Goal: Task Accomplishment & Management: Manage account settings

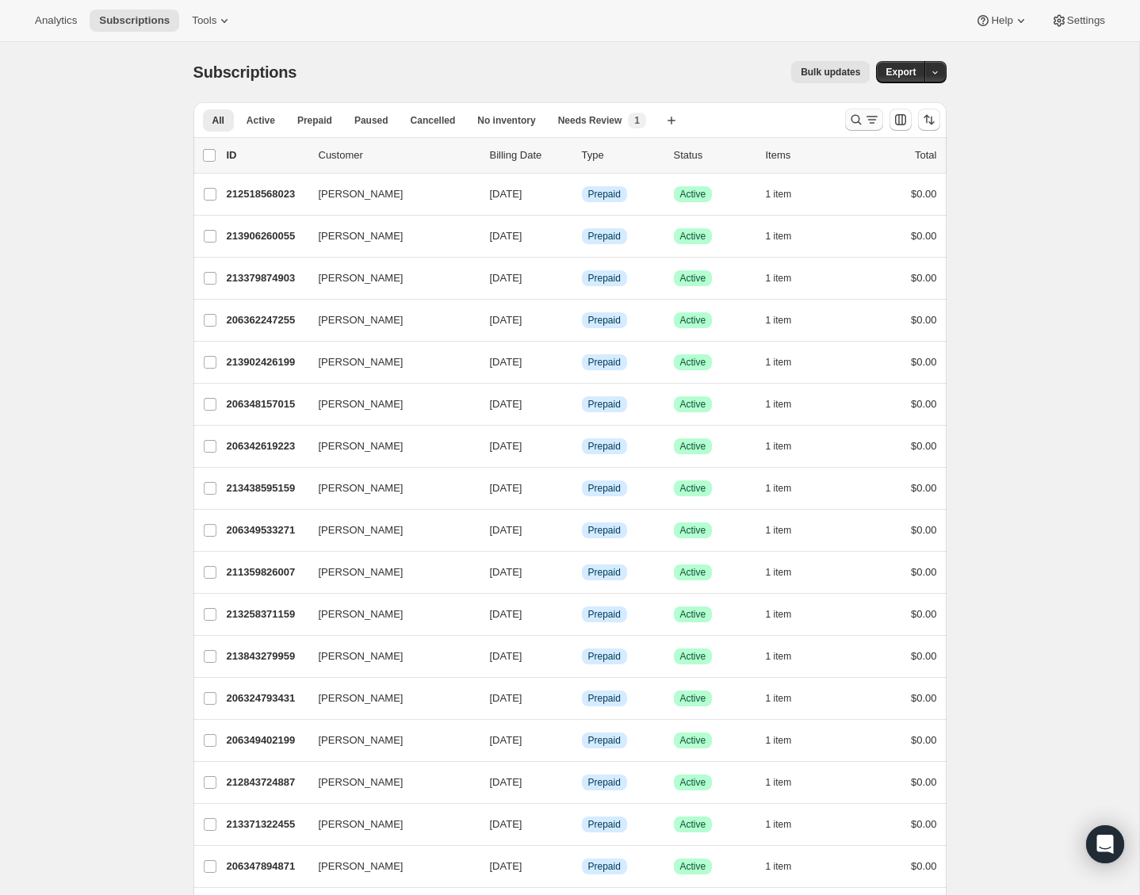
click at [850, 124] on icon "Search and filter results" at bounding box center [856, 120] width 16 height 16
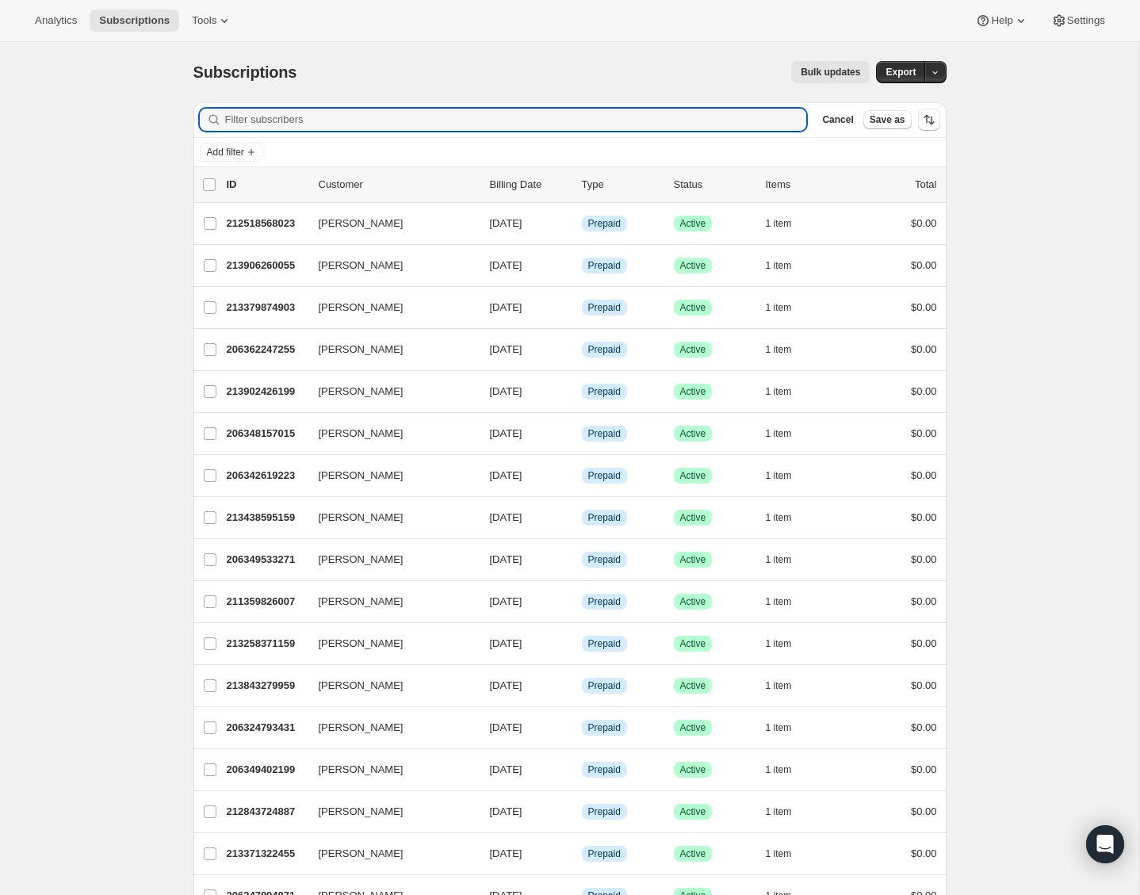
paste input "[EMAIL_ADDRESS][DOMAIN_NAME]"
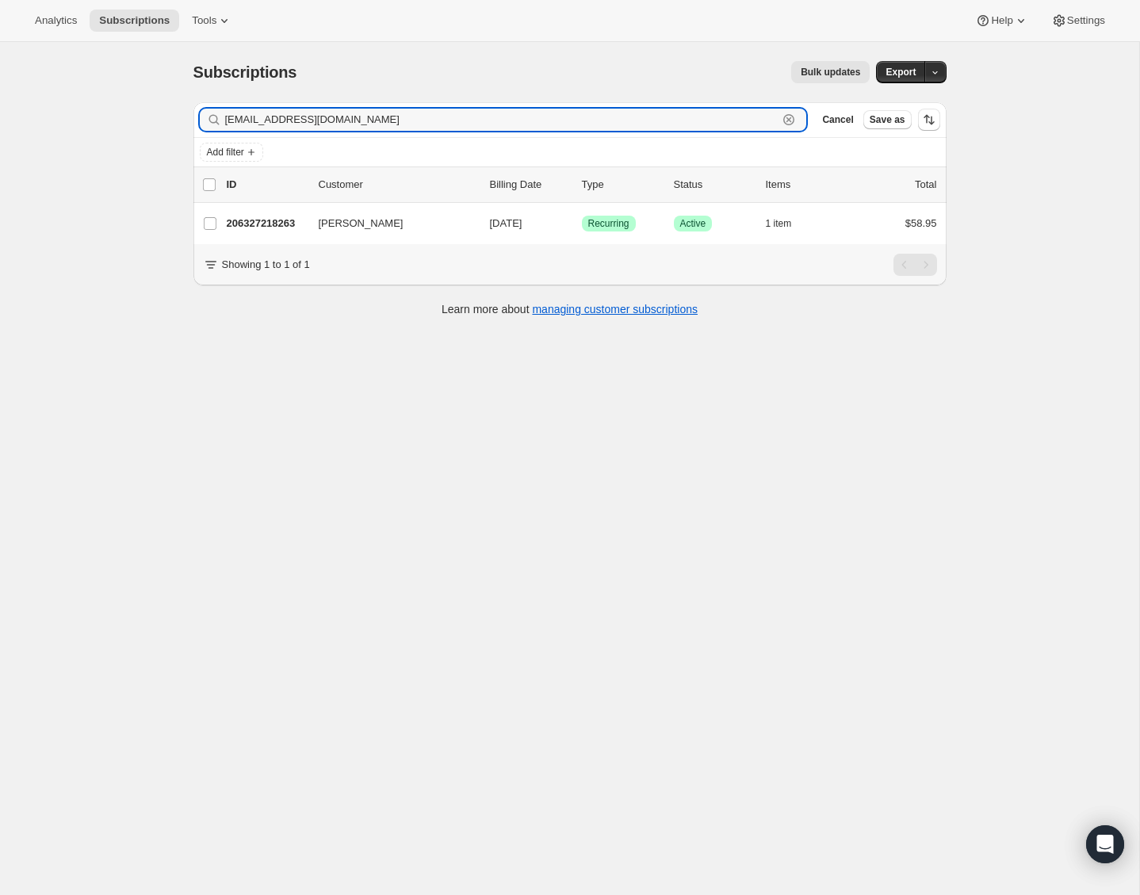
type input "[EMAIL_ADDRESS][DOMAIN_NAME]"
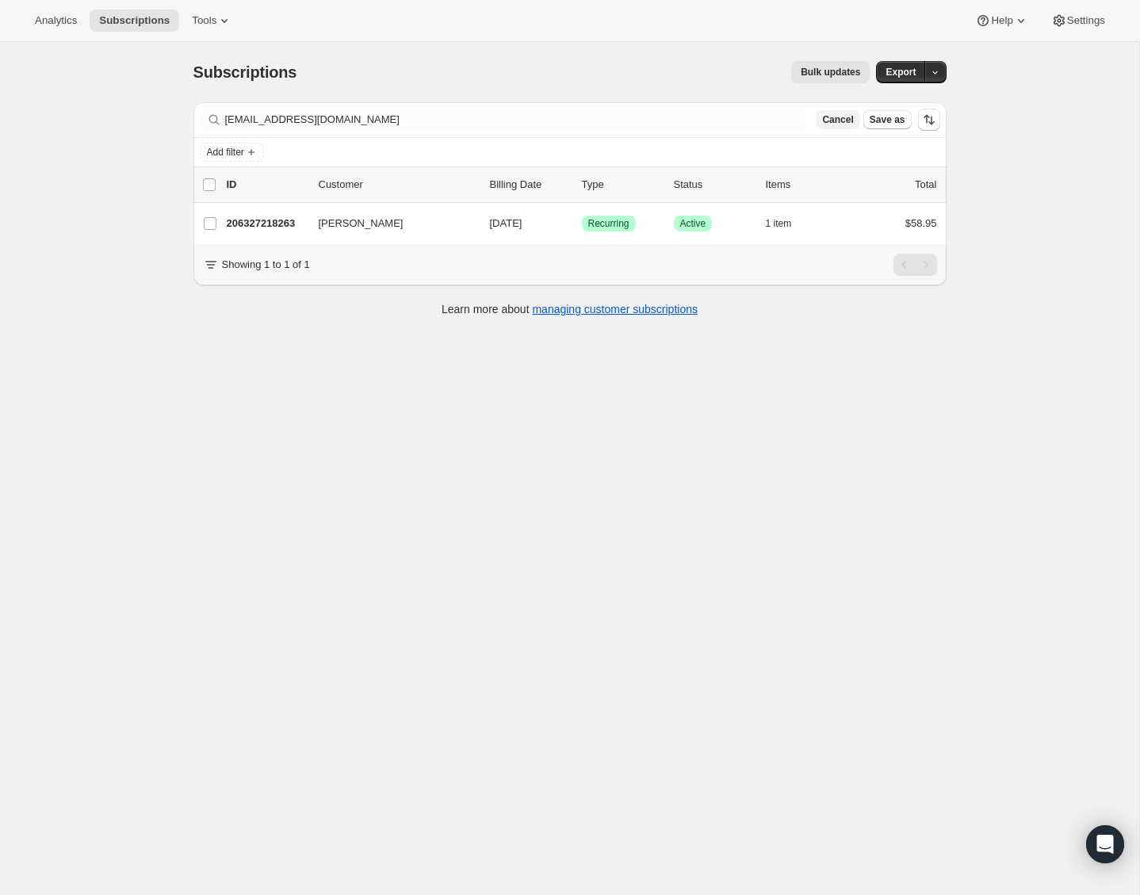
click at [831, 117] on span "Cancel" at bounding box center [837, 119] width 31 height 13
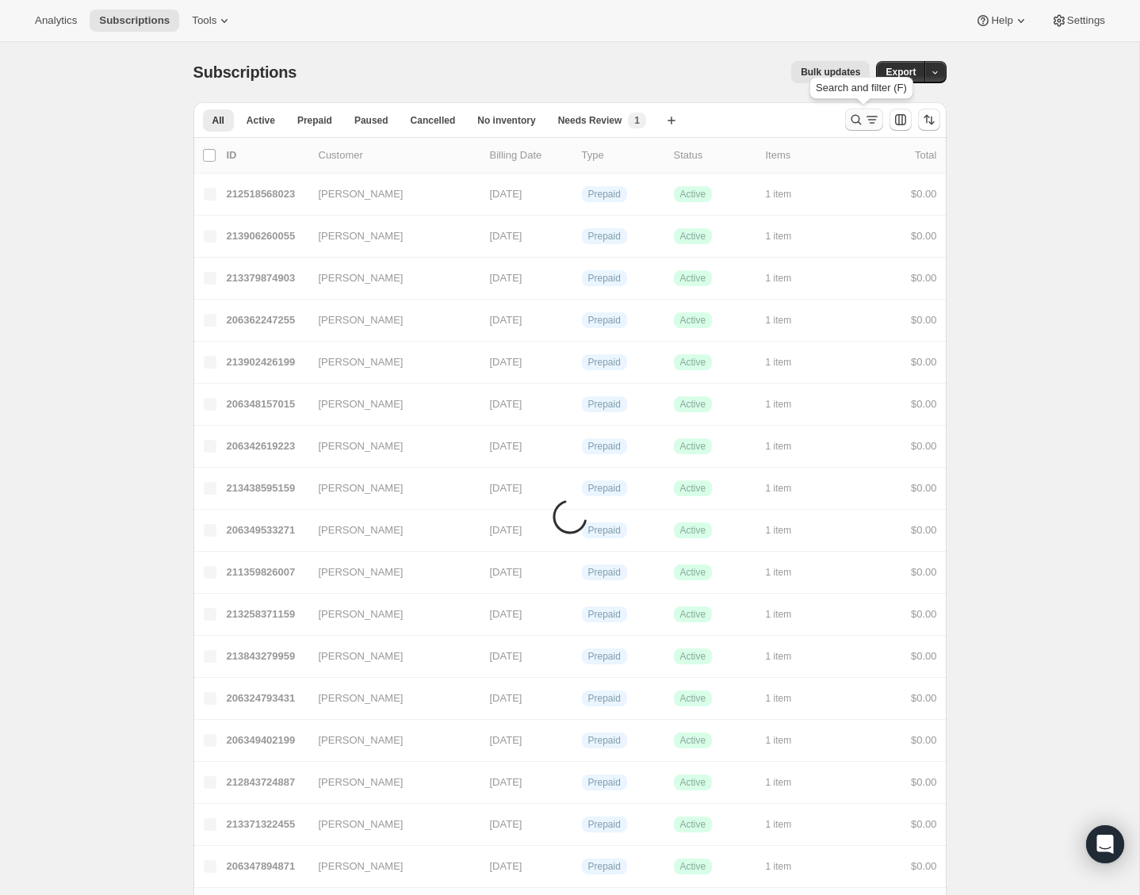
click at [848, 120] on icon "Search and filter results" at bounding box center [856, 120] width 16 height 16
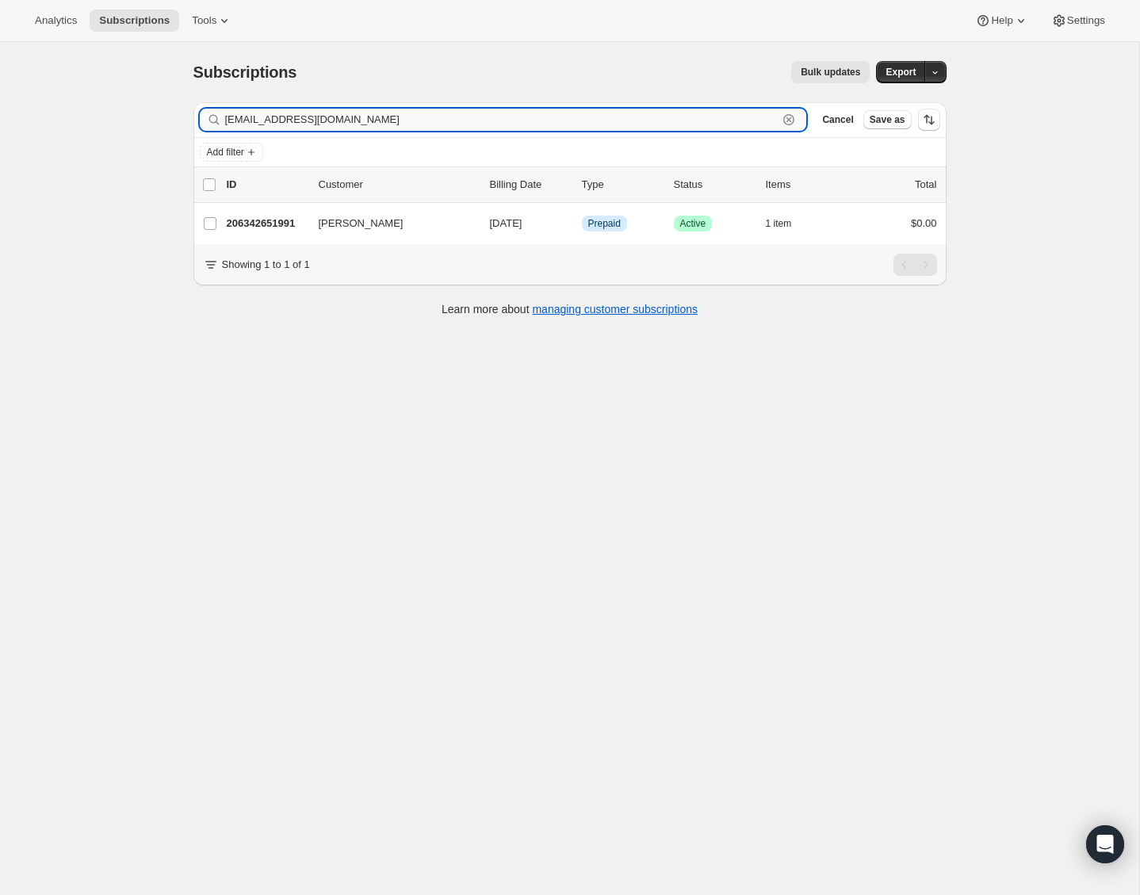
click at [776, 120] on input "[EMAIL_ADDRESS][DOMAIN_NAME]" at bounding box center [501, 120] width 553 height 22
paste input "[EMAIL_ADDRESS]"
click at [733, 121] on input "[EMAIL_ADDRESS][DOMAIN_NAME]" at bounding box center [501, 120] width 553 height 22
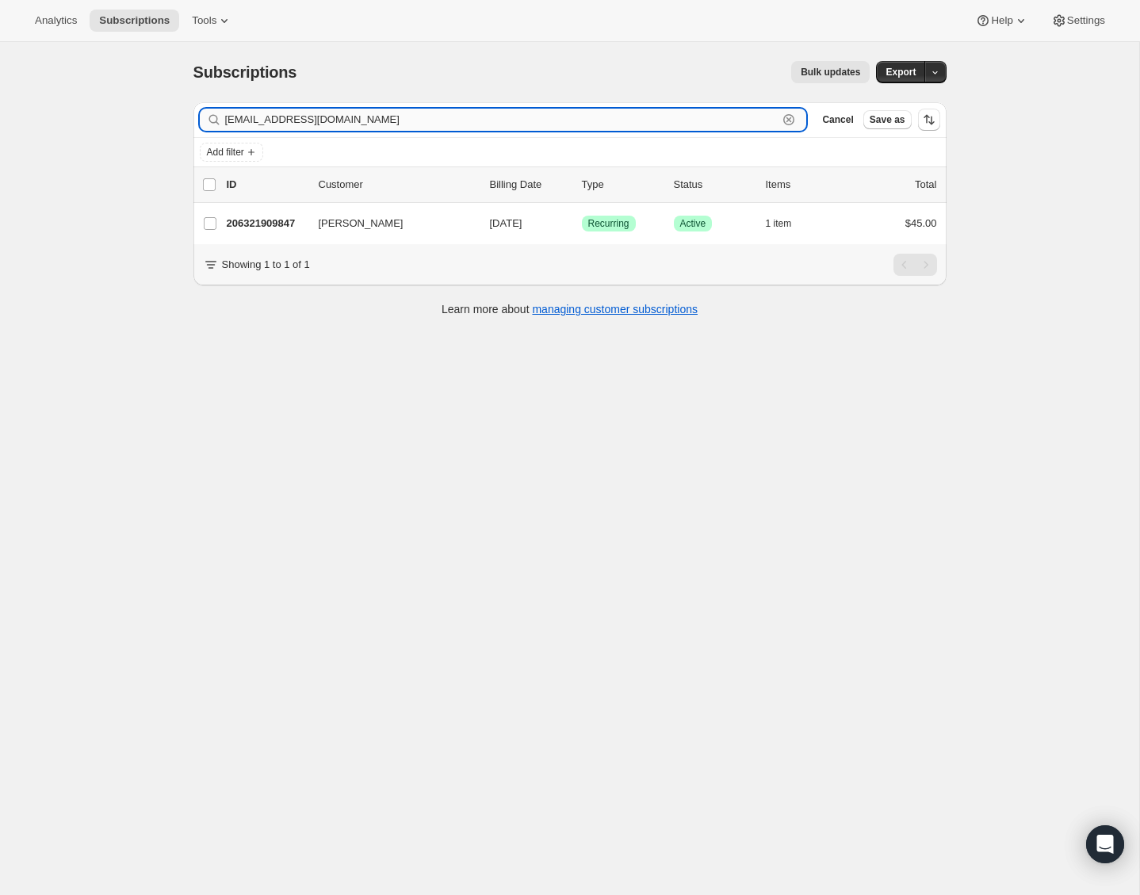
click at [733, 121] on input "[EMAIL_ADDRESS][DOMAIN_NAME]" at bounding box center [501, 120] width 553 height 22
paste input "[EMAIL_ADDRESS]"
type input "[EMAIL_ADDRESS][DOMAIN_NAME]"
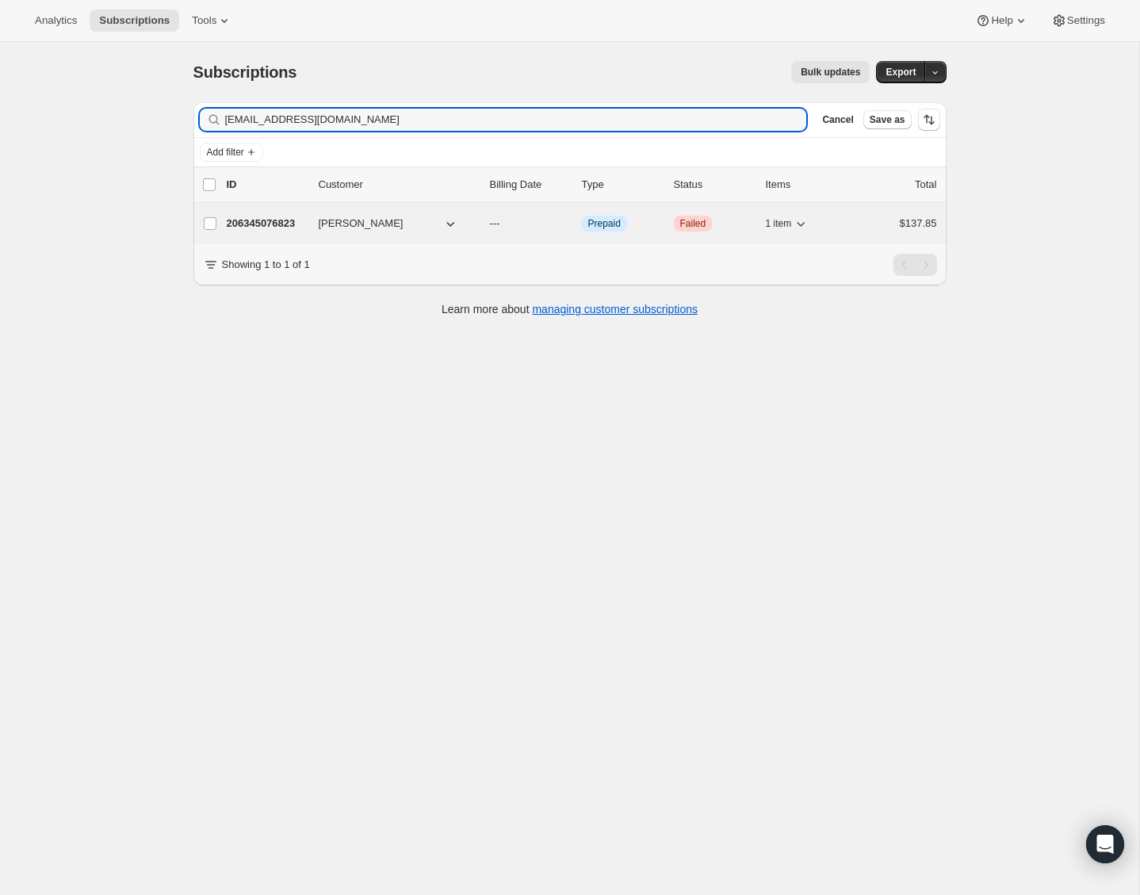
click at [292, 221] on p "206345076823" at bounding box center [266, 224] width 79 height 16
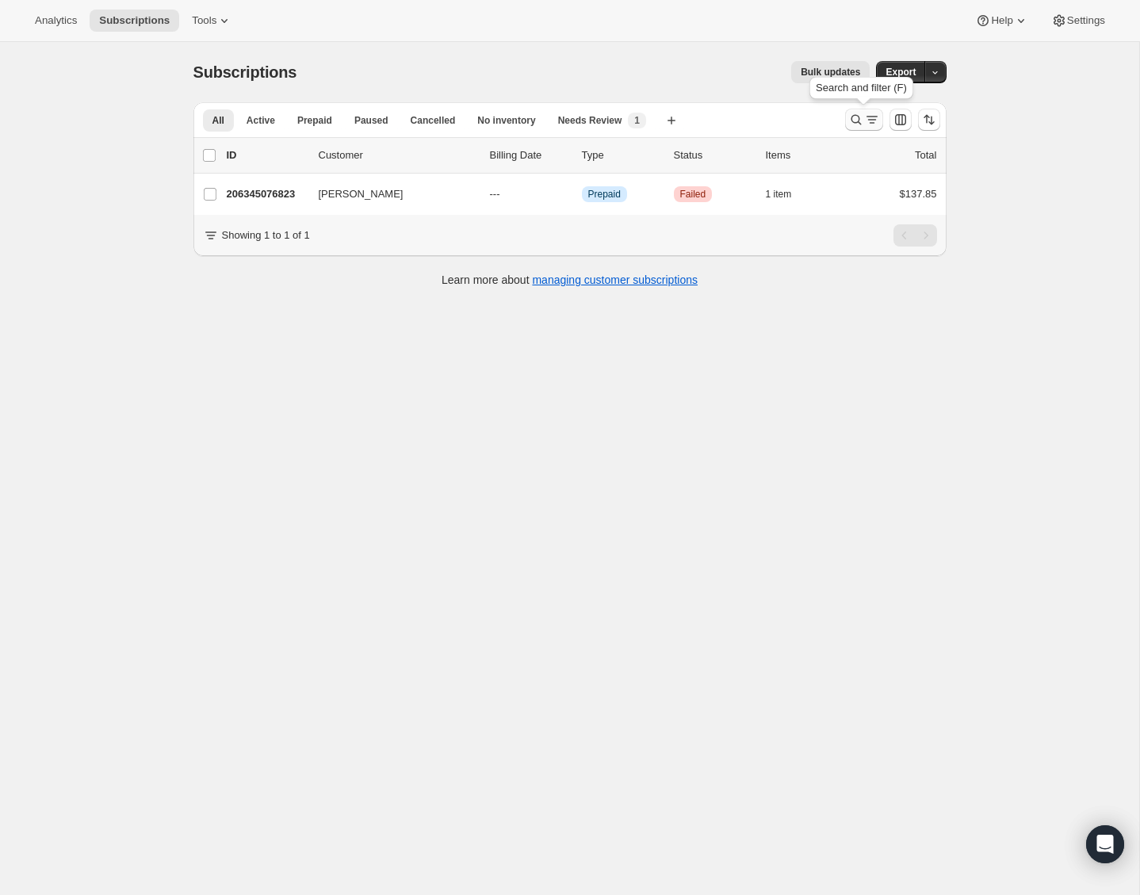
click at [854, 116] on icon "Search and filter results" at bounding box center [856, 120] width 16 height 16
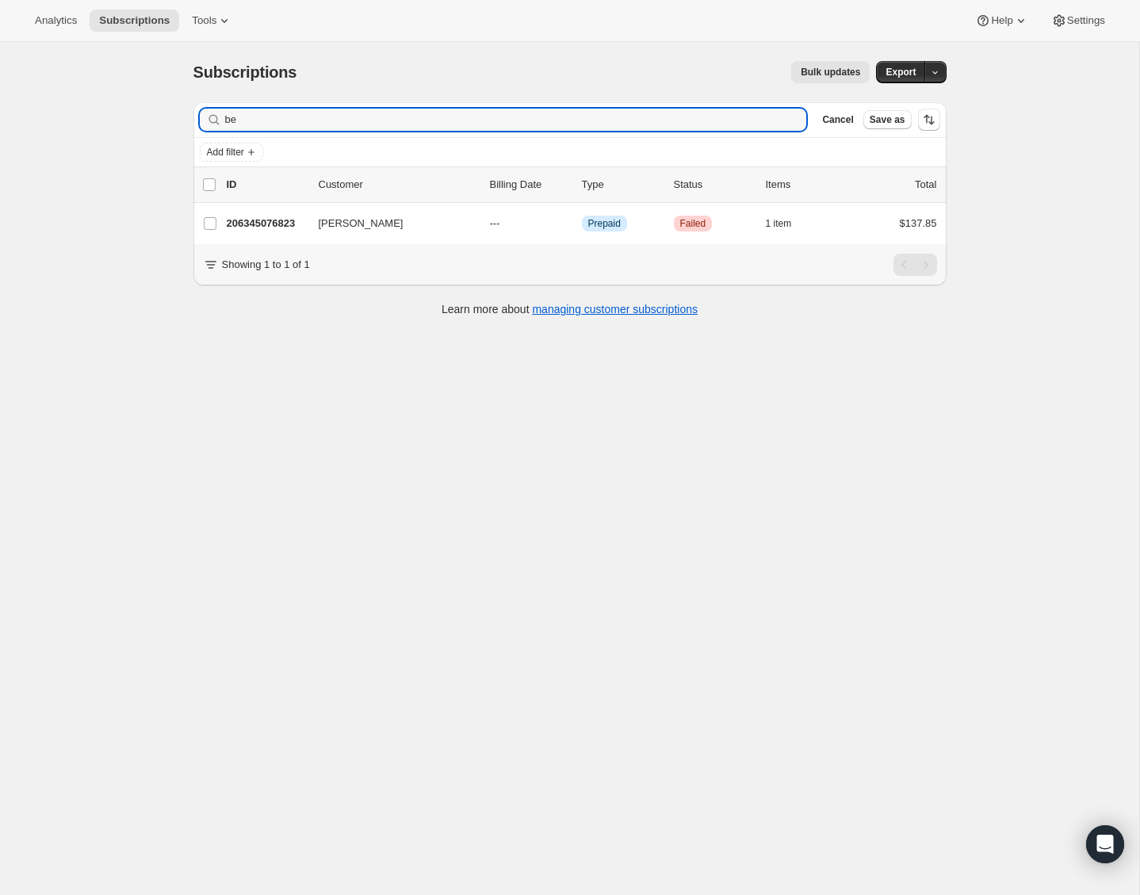
type input "b"
type input "[EMAIL_ADDRESS][DOMAIN_NAME]"
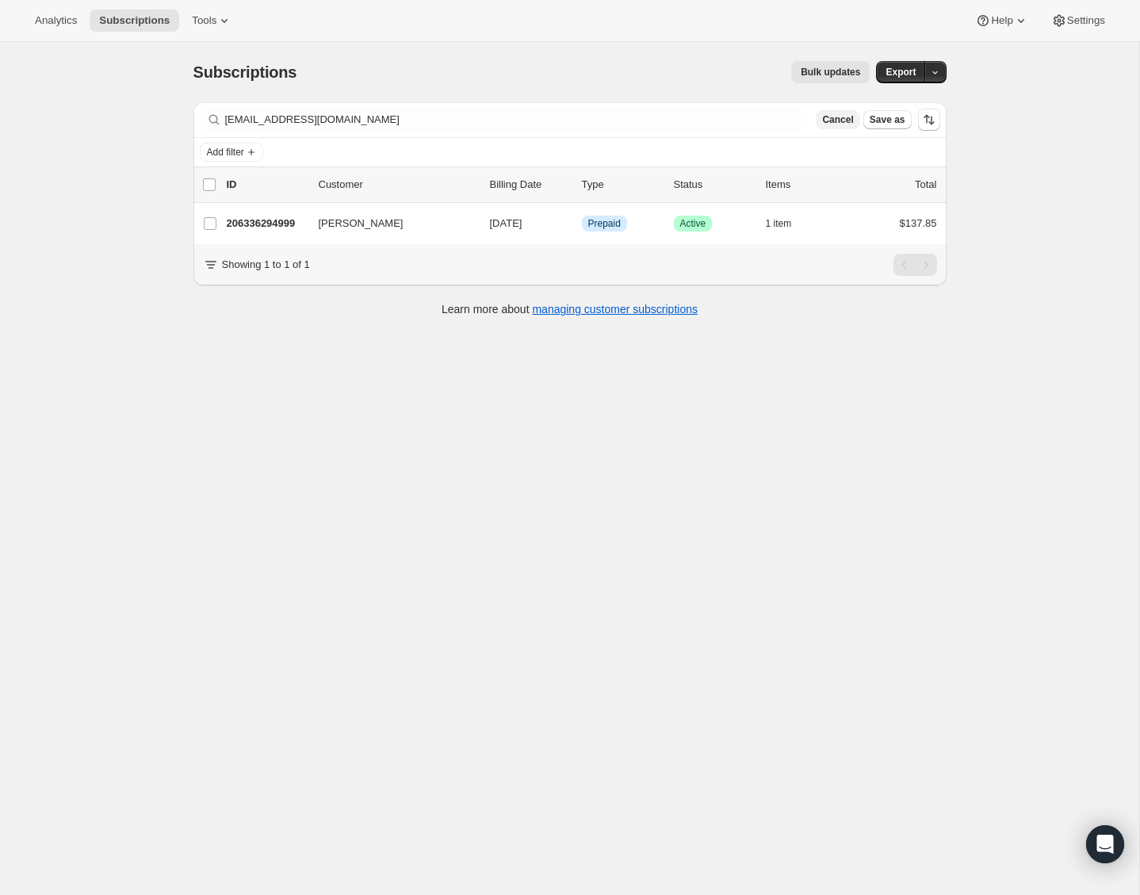
click at [836, 121] on span "Cancel" at bounding box center [837, 119] width 31 height 13
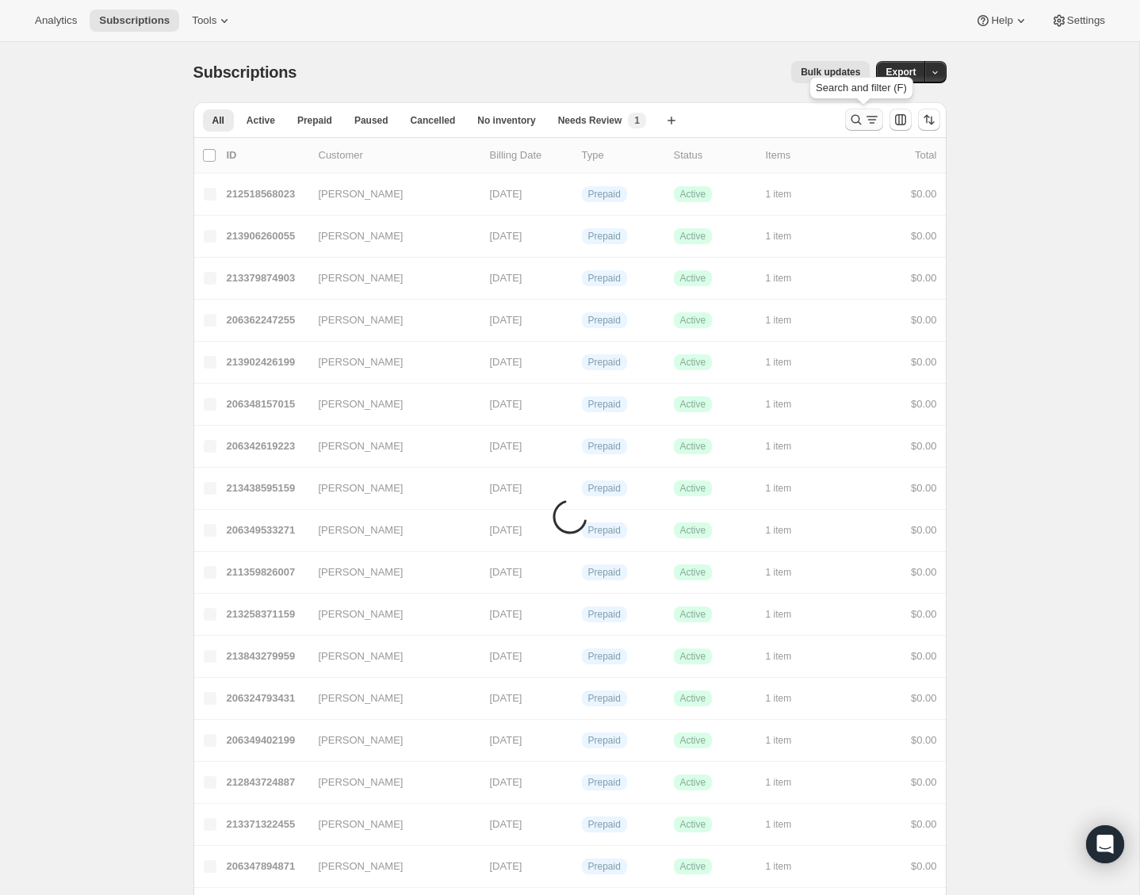
click at [847, 119] on button "Search and filter results" at bounding box center [864, 120] width 38 height 22
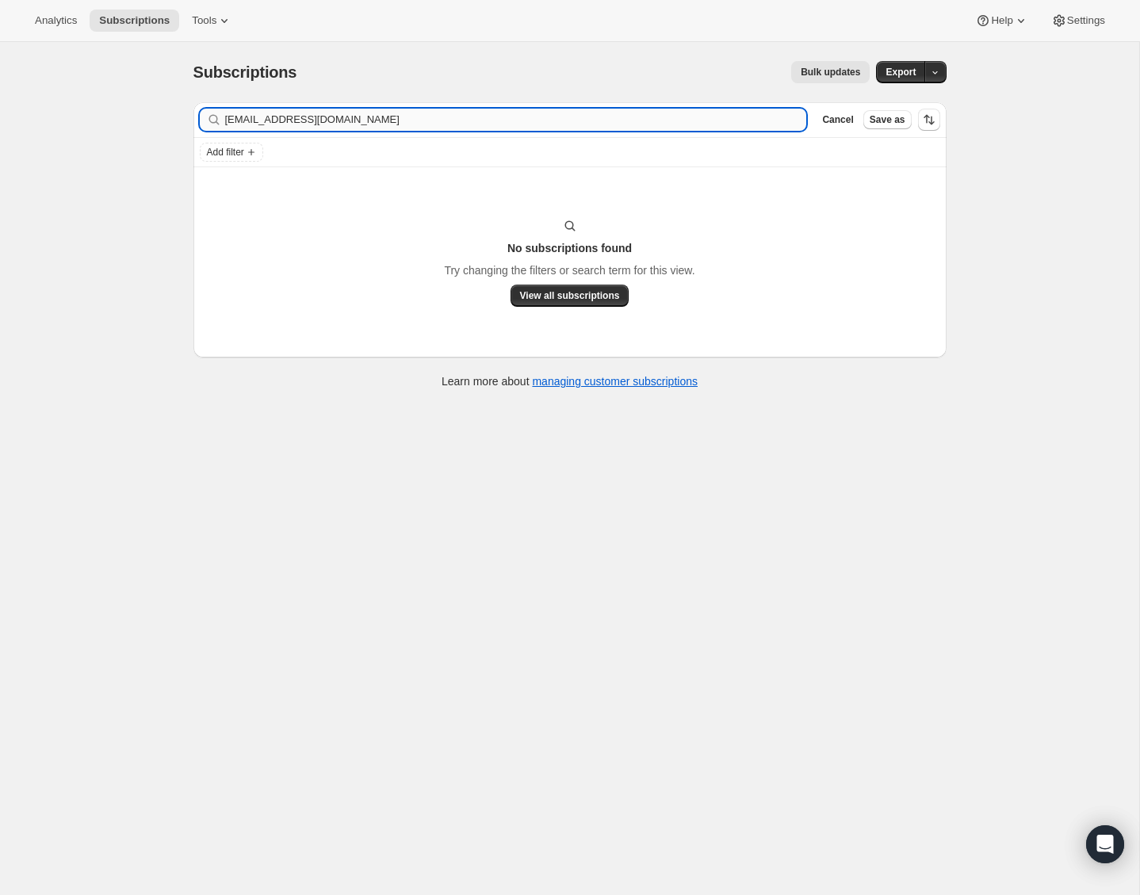
drag, startPoint x: 277, startPoint y: 119, endPoint x: 368, endPoint y: 127, distance: 91.5
click at [368, 127] on input "[EMAIL_ADDRESS][DOMAIN_NAME]" at bounding box center [516, 120] width 582 height 22
type input "[PERSON_NAME]"
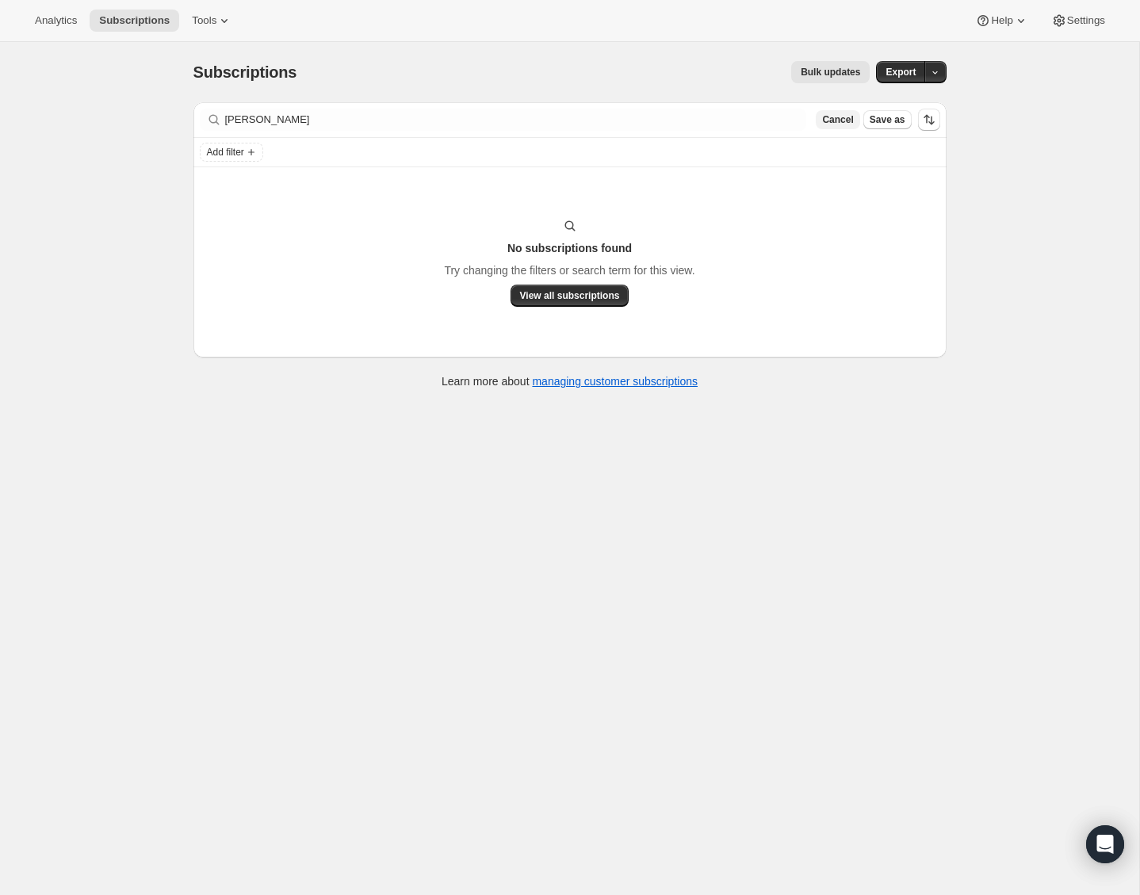
click at [826, 116] on span "Cancel" at bounding box center [837, 119] width 31 height 13
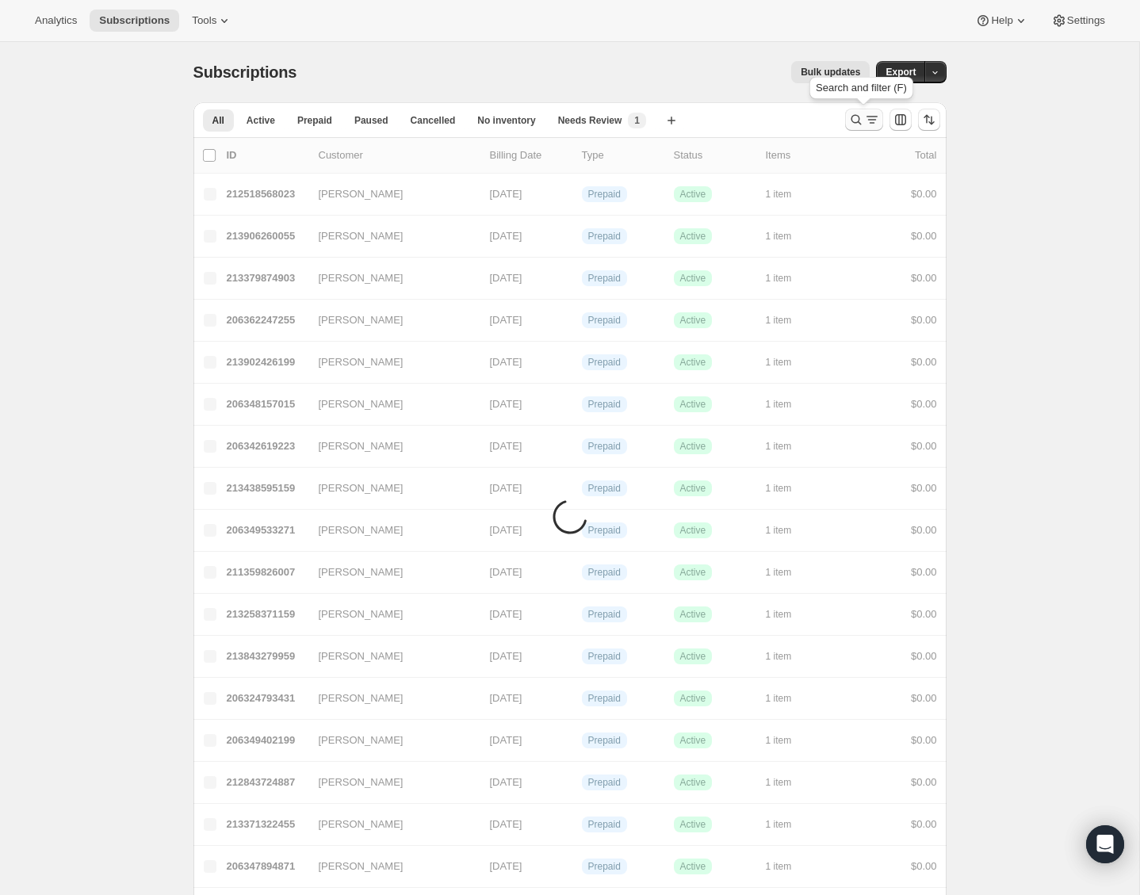
click at [849, 123] on icon "Search and filter results" at bounding box center [856, 120] width 16 height 16
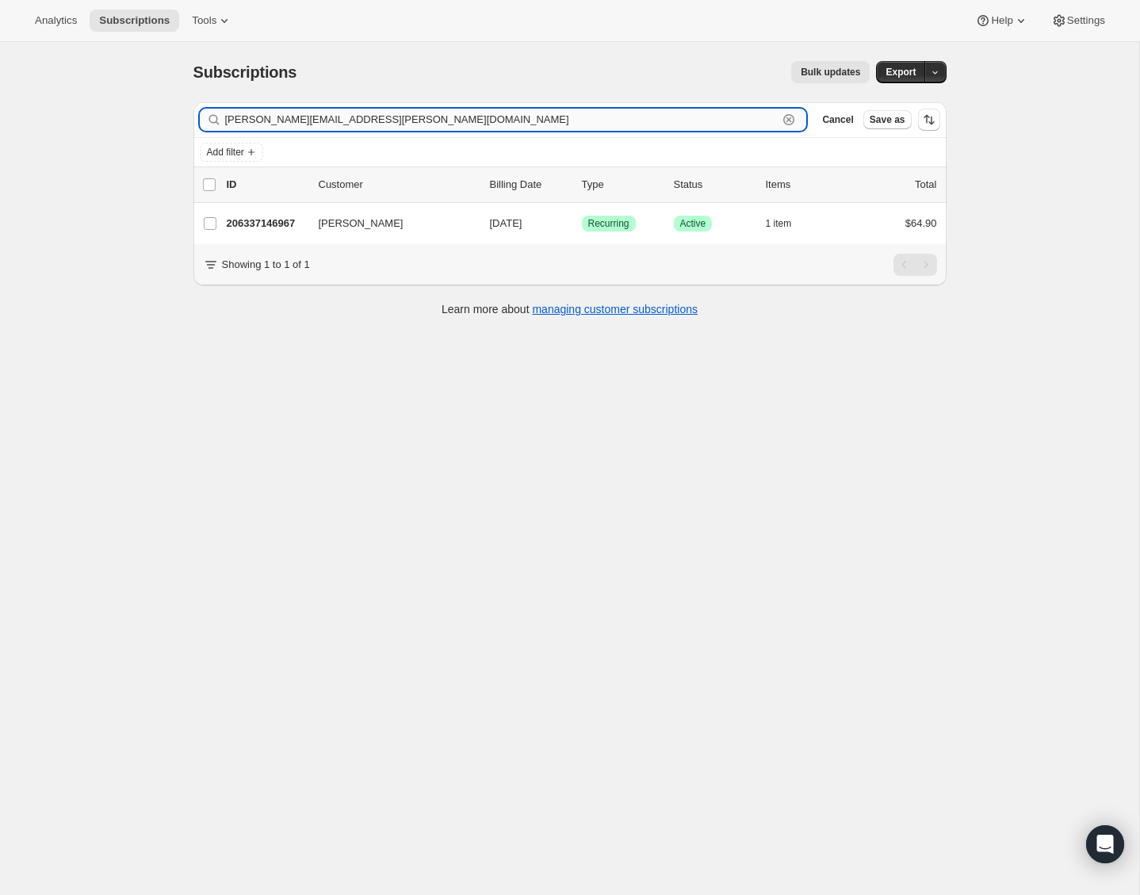
click at [671, 123] on input "[PERSON_NAME][EMAIL_ADDRESS][PERSON_NAME][DOMAIN_NAME]" at bounding box center [501, 120] width 553 height 22
paste input "[EMAIL_ADDRESS]"
click at [392, 126] on input "[EMAIL_ADDRESS][DOMAIN_NAME]" at bounding box center [501, 120] width 553 height 22
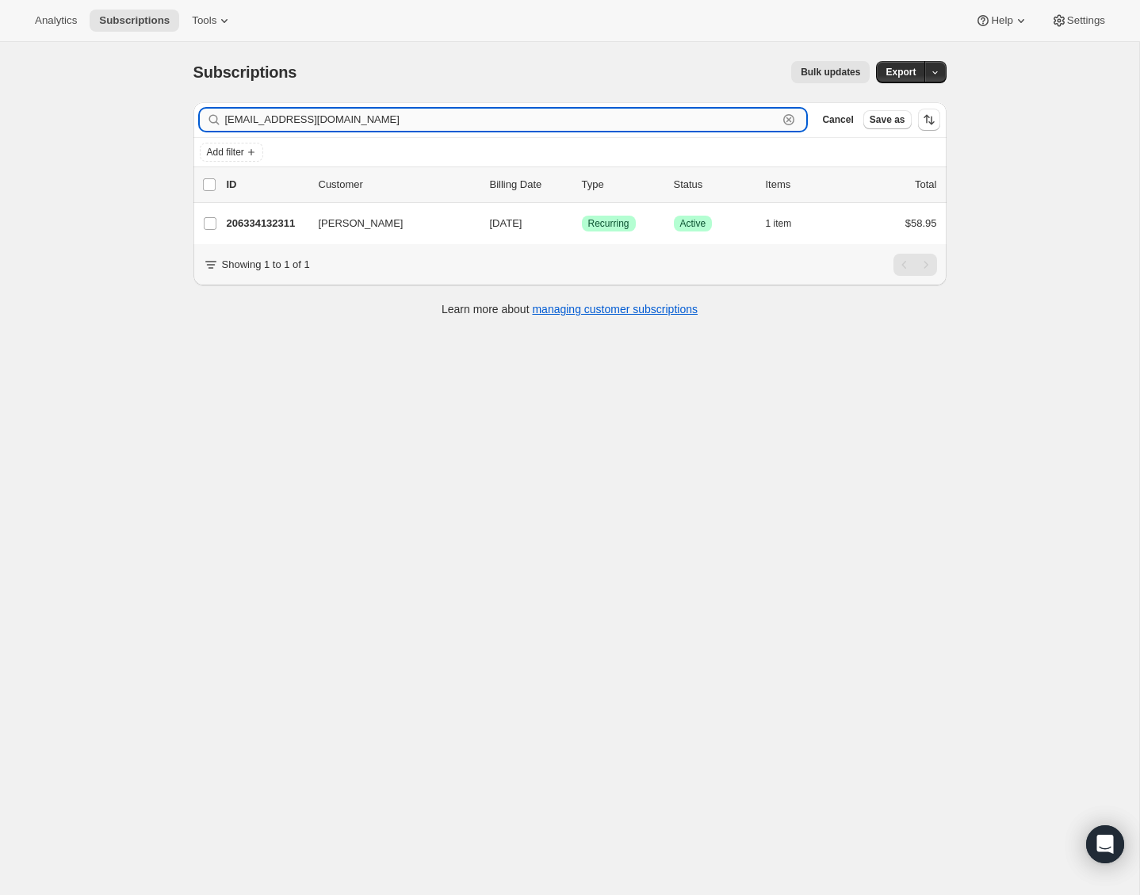
click at [392, 126] on input "[EMAIL_ADDRESS][DOMAIN_NAME]" at bounding box center [501, 120] width 553 height 22
paste input "[PERSON_NAME]"
click at [505, 123] on input "[PERSON_NAME][EMAIL_ADDRESS][DOMAIN_NAME]" at bounding box center [501, 120] width 553 height 22
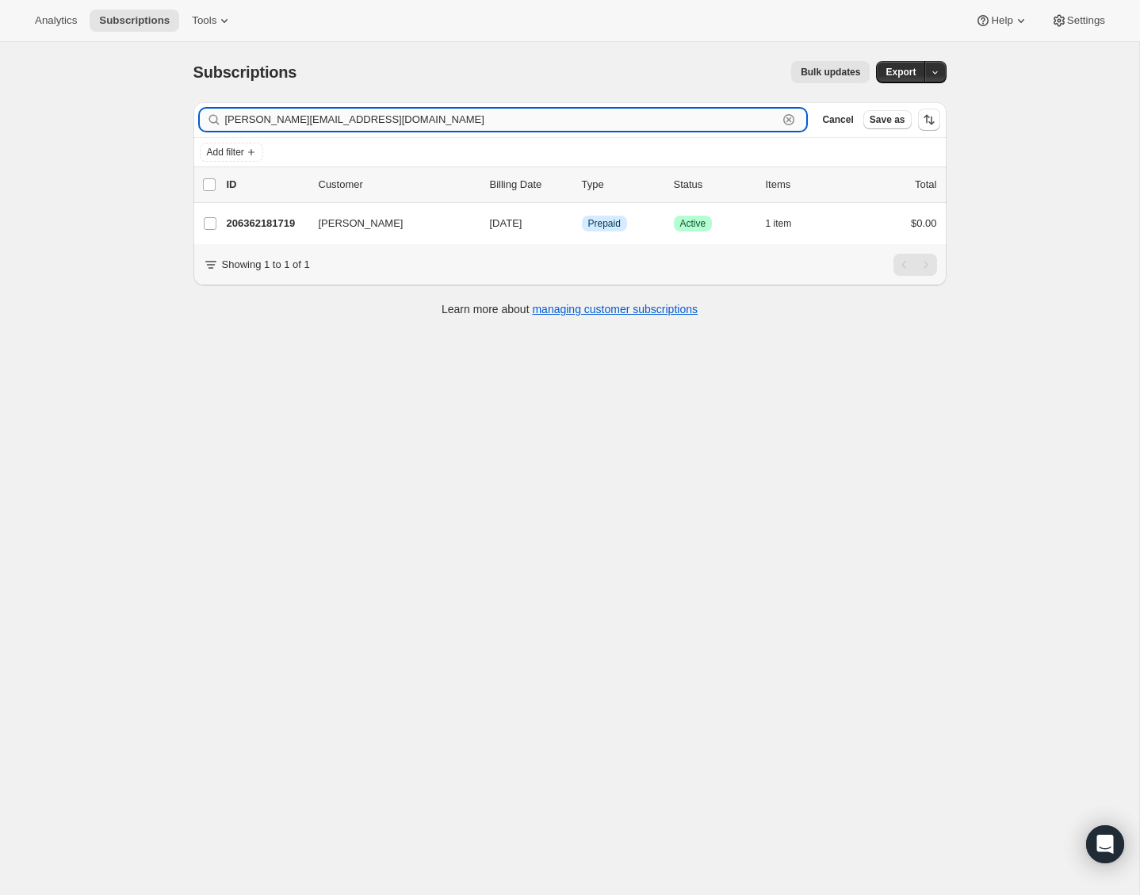
click at [505, 123] on input "[PERSON_NAME][EMAIL_ADDRESS][DOMAIN_NAME]" at bounding box center [501, 120] width 553 height 22
paste input "joanink"
click at [568, 119] on input "[EMAIL_ADDRESS][DOMAIN_NAME]" at bounding box center [501, 120] width 553 height 22
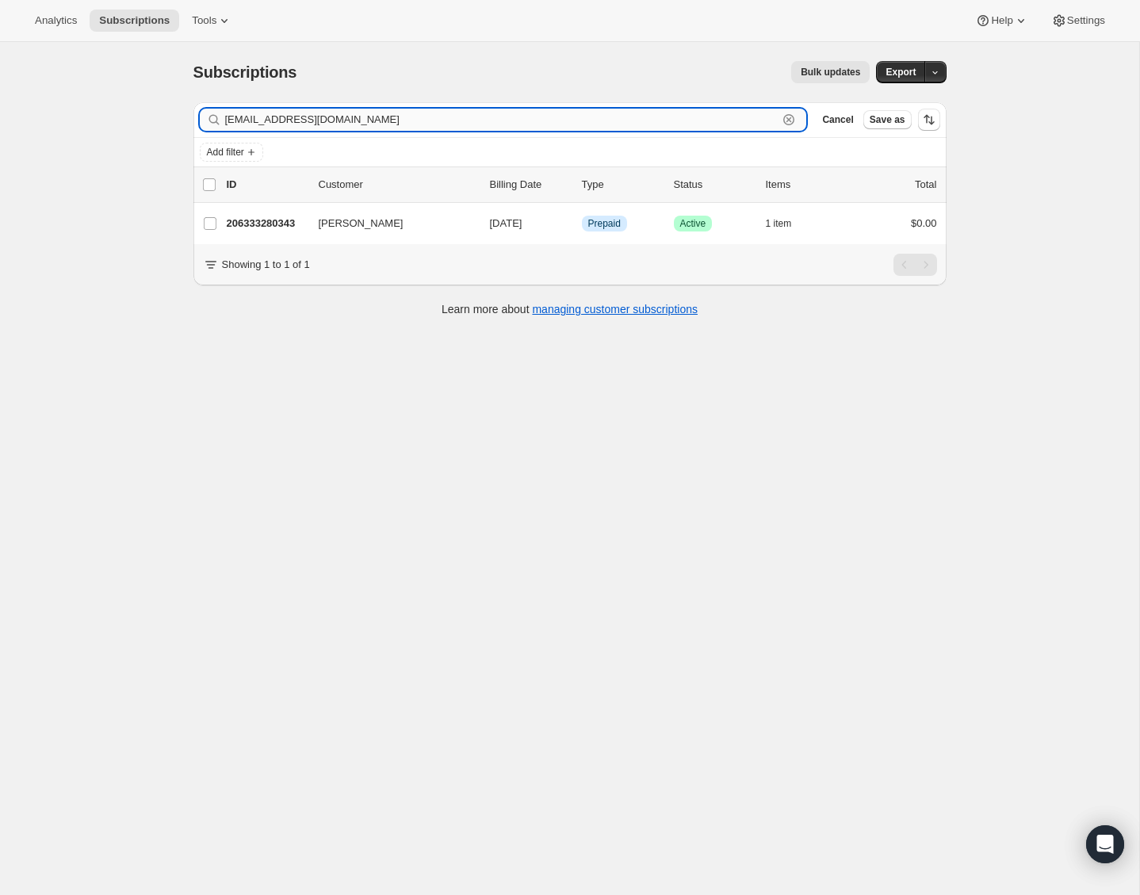
paste input "fairygirl428@hot"
click at [564, 124] on input "[EMAIL_ADDRESS][DOMAIN_NAME]" at bounding box center [501, 120] width 553 height 22
paste input "nyzdreamzz@ao"
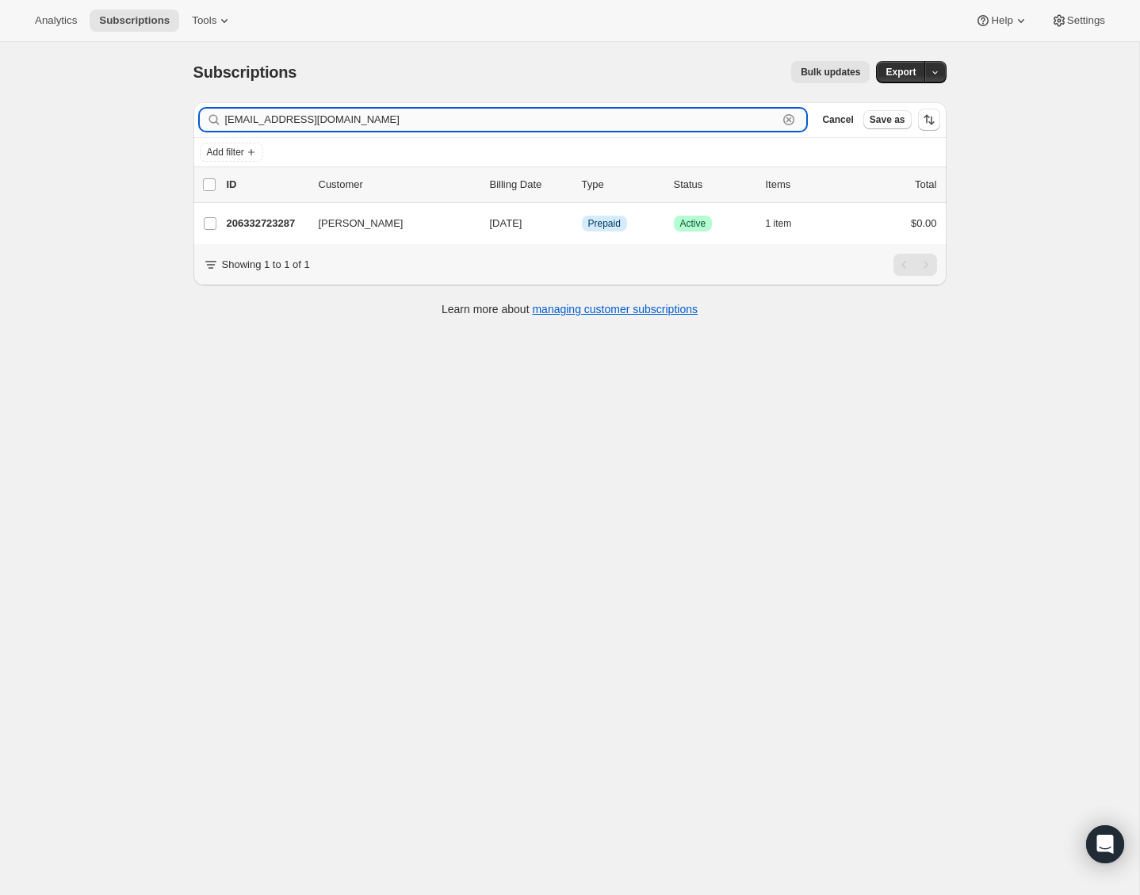
click at [503, 124] on input "[EMAIL_ADDRESS][DOMAIN_NAME]" at bounding box center [501, 120] width 553 height 22
paste input "euniceyshin8@gmai"
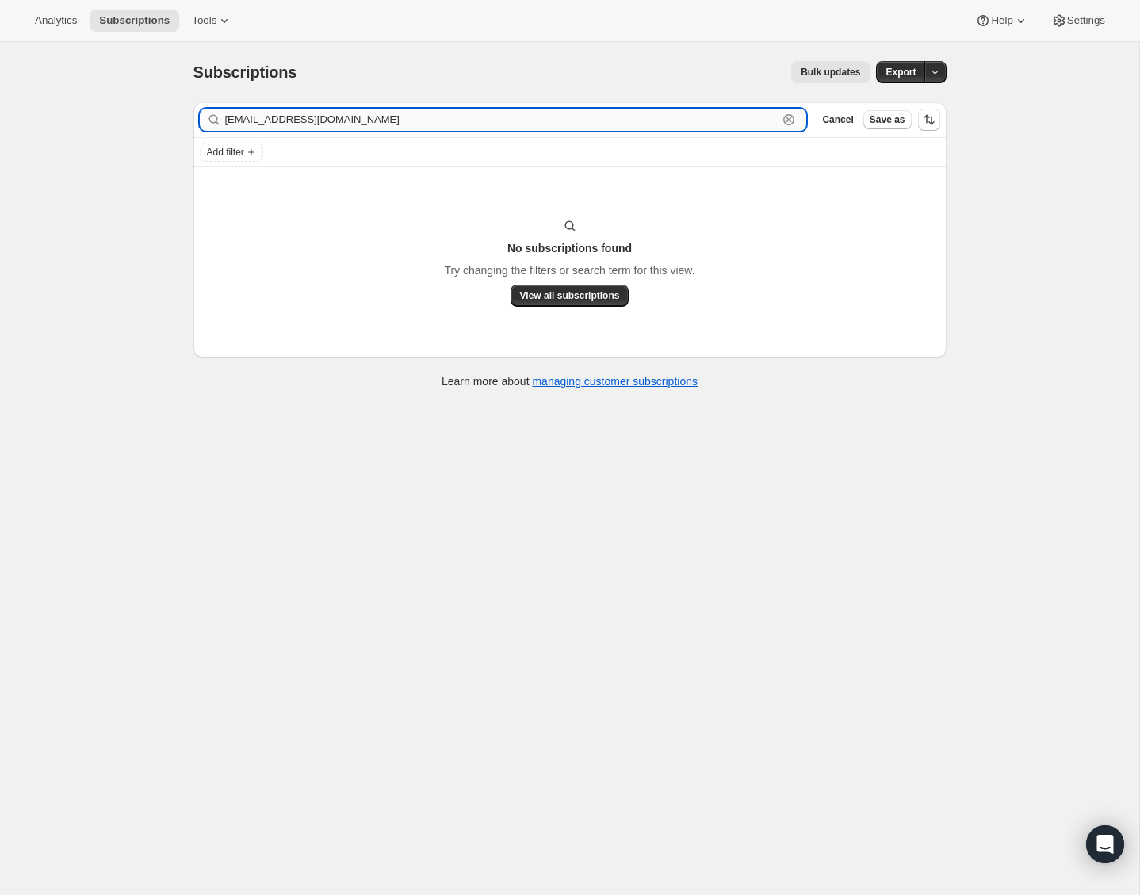
click at [622, 120] on input "[EMAIL_ADDRESS][DOMAIN_NAME]" at bounding box center [501, 120] width 553 height 22
paste input "trofimova.e"
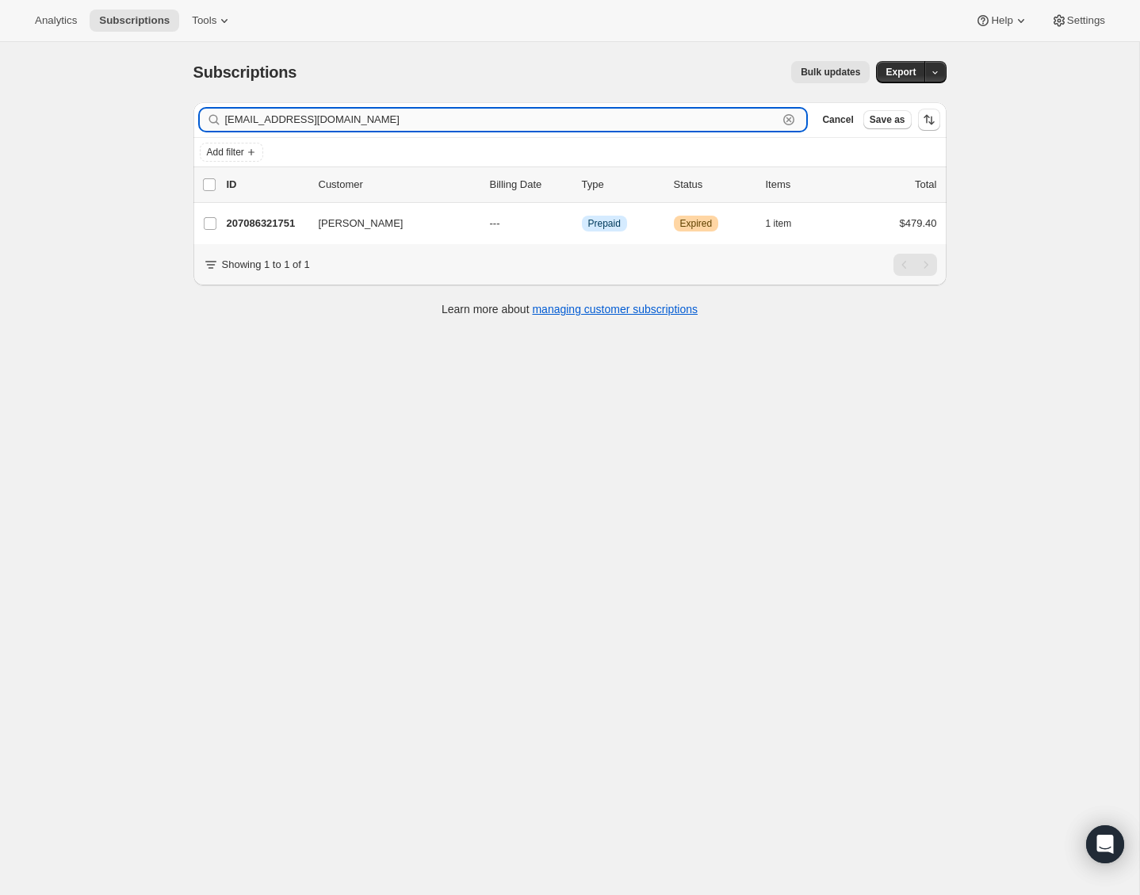
click at [445, 117] on input "[EMAIL_ADDRESS][DOMAIN_NAME]" at bounding box center [501, 120] width 553 height 22
paste input "hkim42"
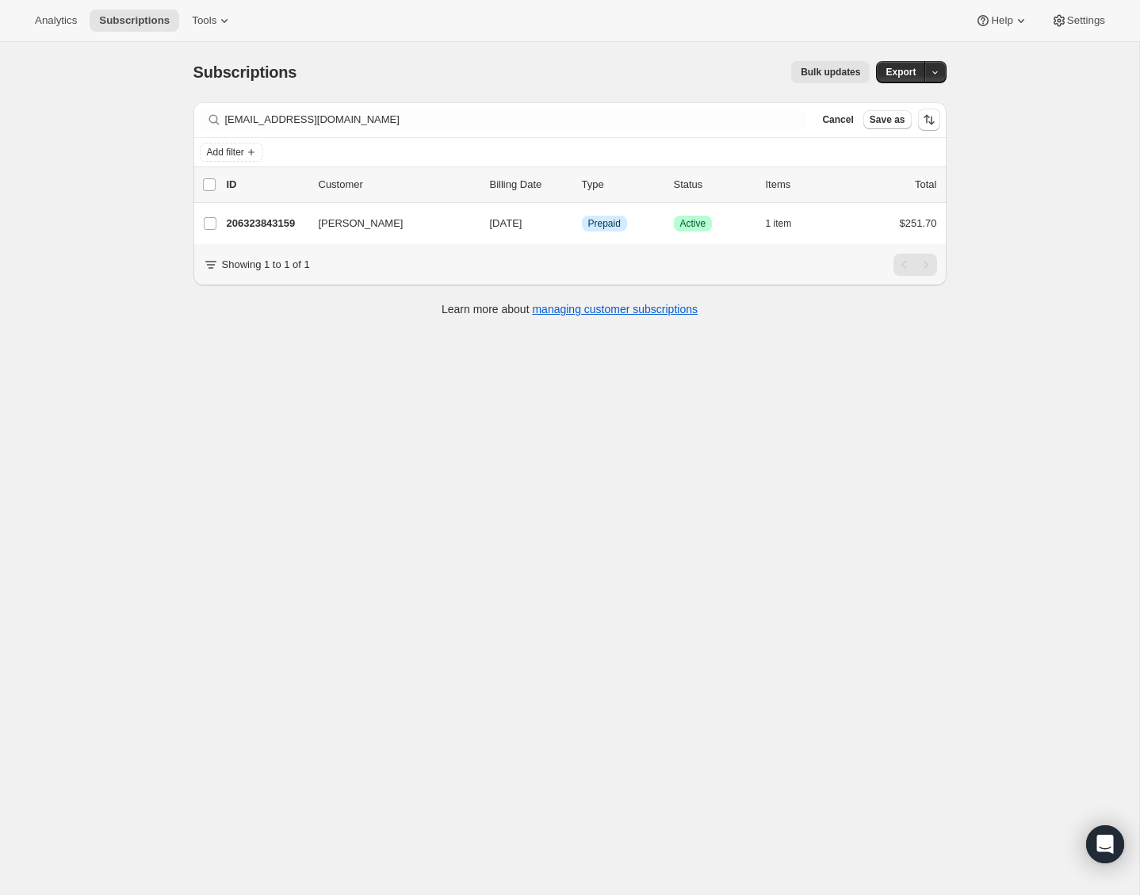
click at [462, 131] on div "Filter subscribers [EMAIL_ADDRESS][DOMAIN_NAME] Clear Cancel Save as" at bounding box center [569, 119] width 753 height 35
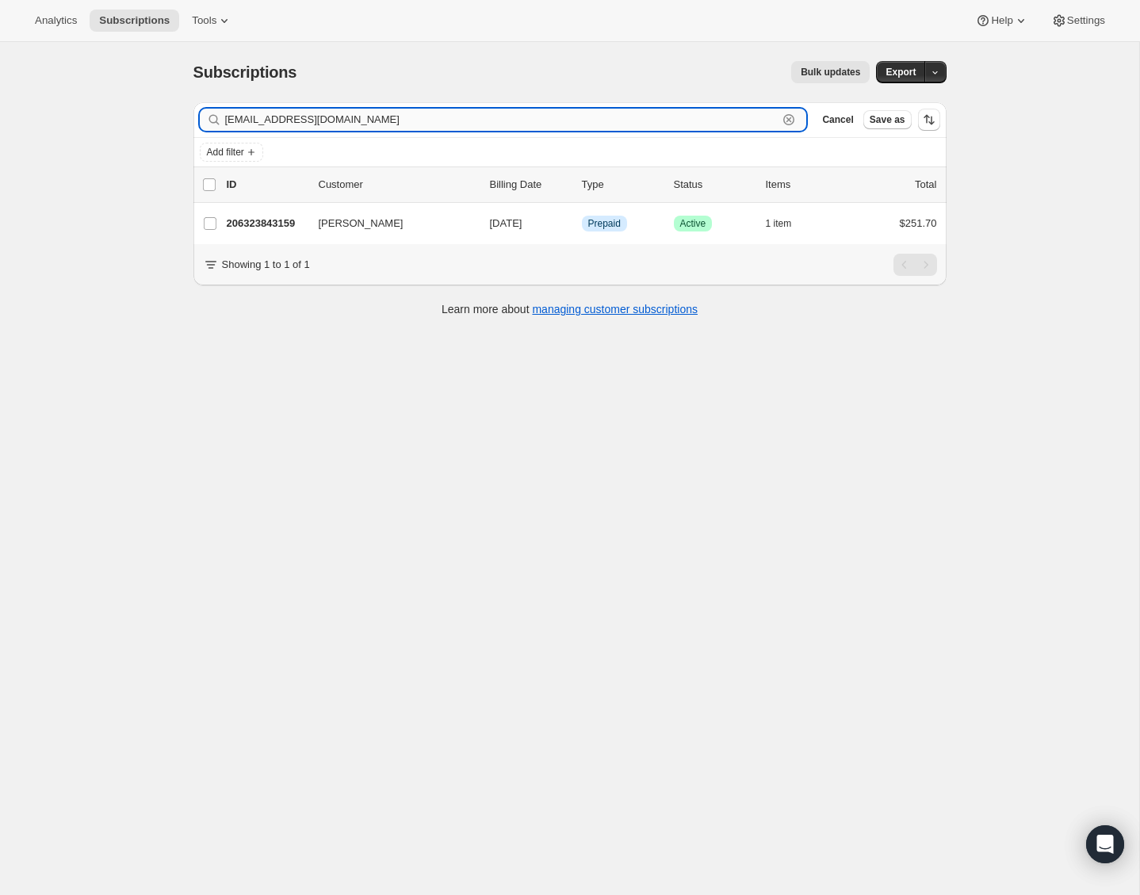
click at [457, 119] on input "[EMAIL_ADDRESS][DOMAIN_NAME]" at bounding box center [501, 120] width 553 height 22
paste input "write_on4@hot"
click at [450, 117] on input "[EMAIL_ADDRESS][DOMAIN_NAME]" at bounding box center [501, 120] width 553 height 22
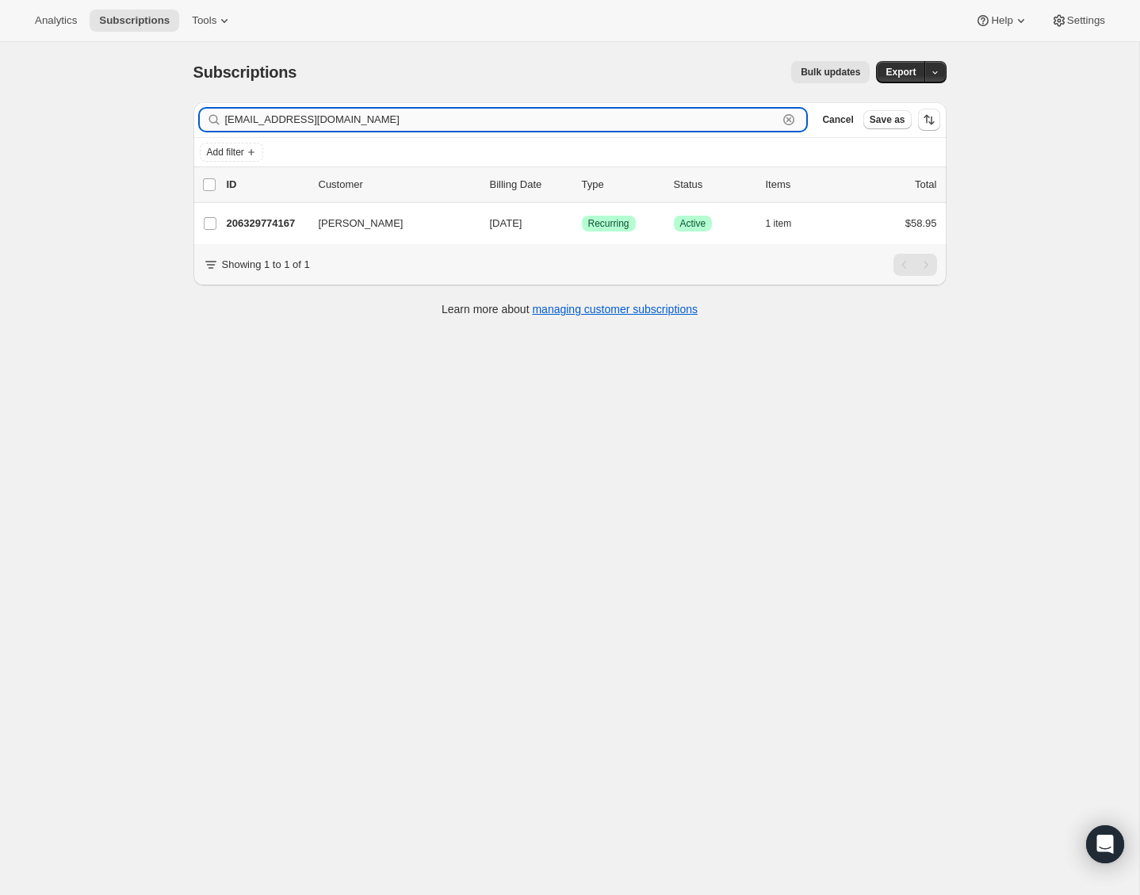
click at [450, 117] on input "[EMAIL_ADDRESS][DOMAIN_NAME]" at bounding box center [501, 120] width 553 height 22
paste input "[PERSON_NAME].bunda"
click at [453, 116] on input "[PERSON_NAME][EMAIL_ADDRESS][DOMAIN_NAME]" at bounding box center [501, 120] width 553 height 22
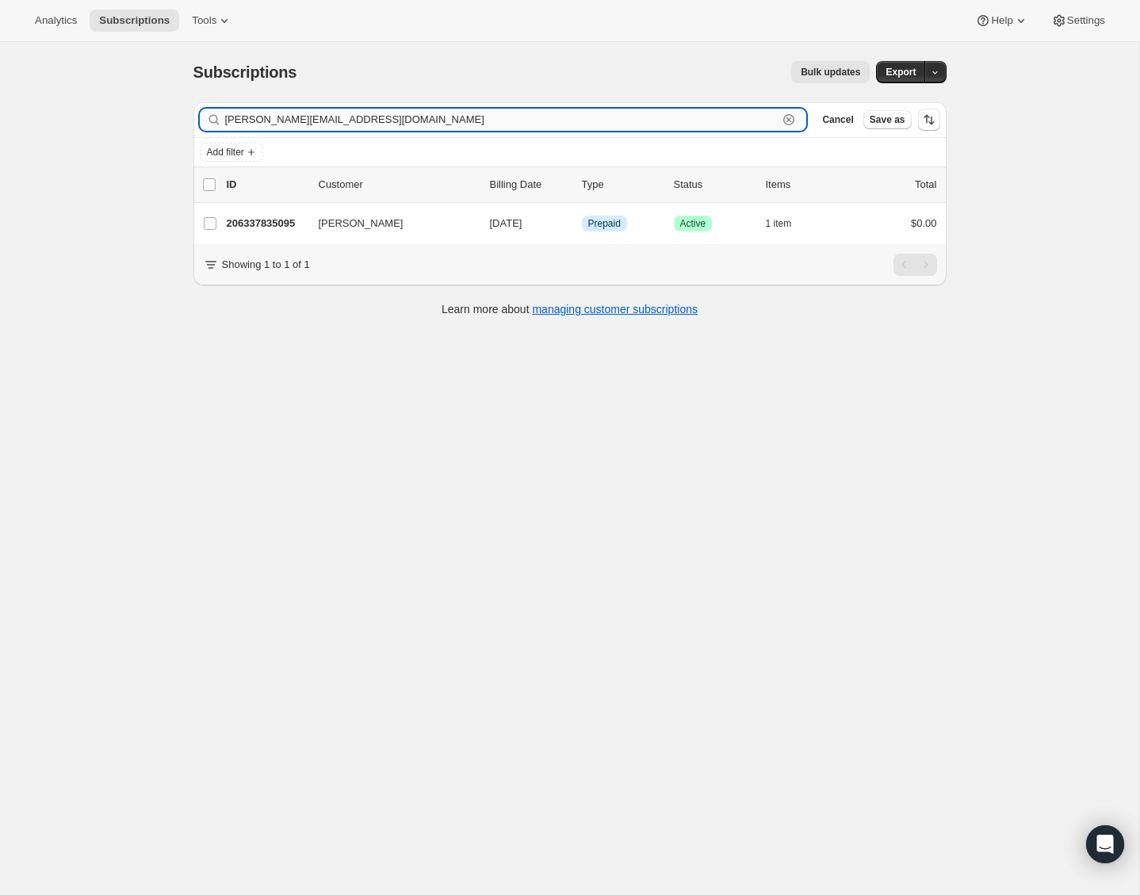
click at [453, 116] on input "[PERSON_NAME][EMAIL_ADDRESS][DOMAIN_NAME]" at bounding box center [501, 120] width 553 height 22
paste input "jenny_pardoe"
click at [355, 127] on input "[PERSON_NAME][EMAIL_ADDRESS][DOMAIN_NAME]" at bounding box center [501, 120] width 553 height 22
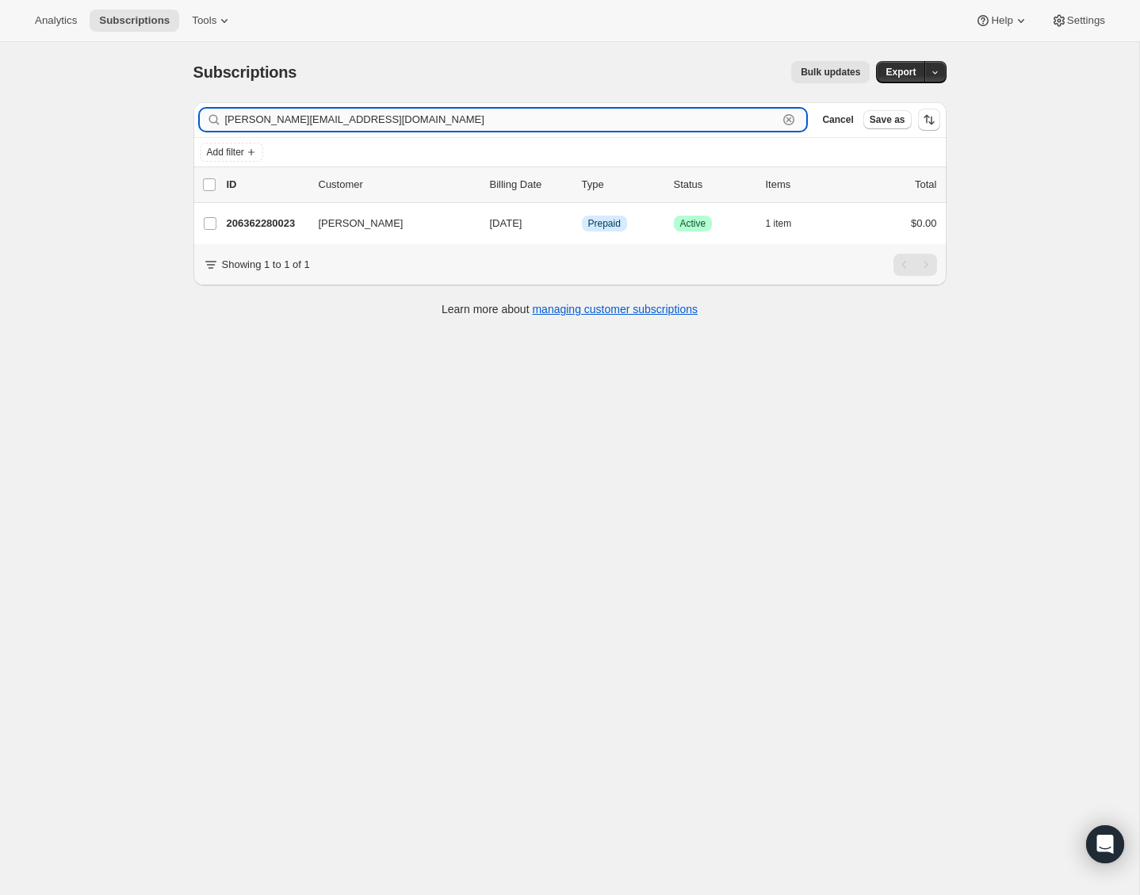
paste input "galindoj13@g"
click at [399, 120] on input "[EMAIL_ADDRESS][DOMAIN_NAME]" at bounding box center [501, 120] width 553 height 22
paste input "jessyestrohmeyer"
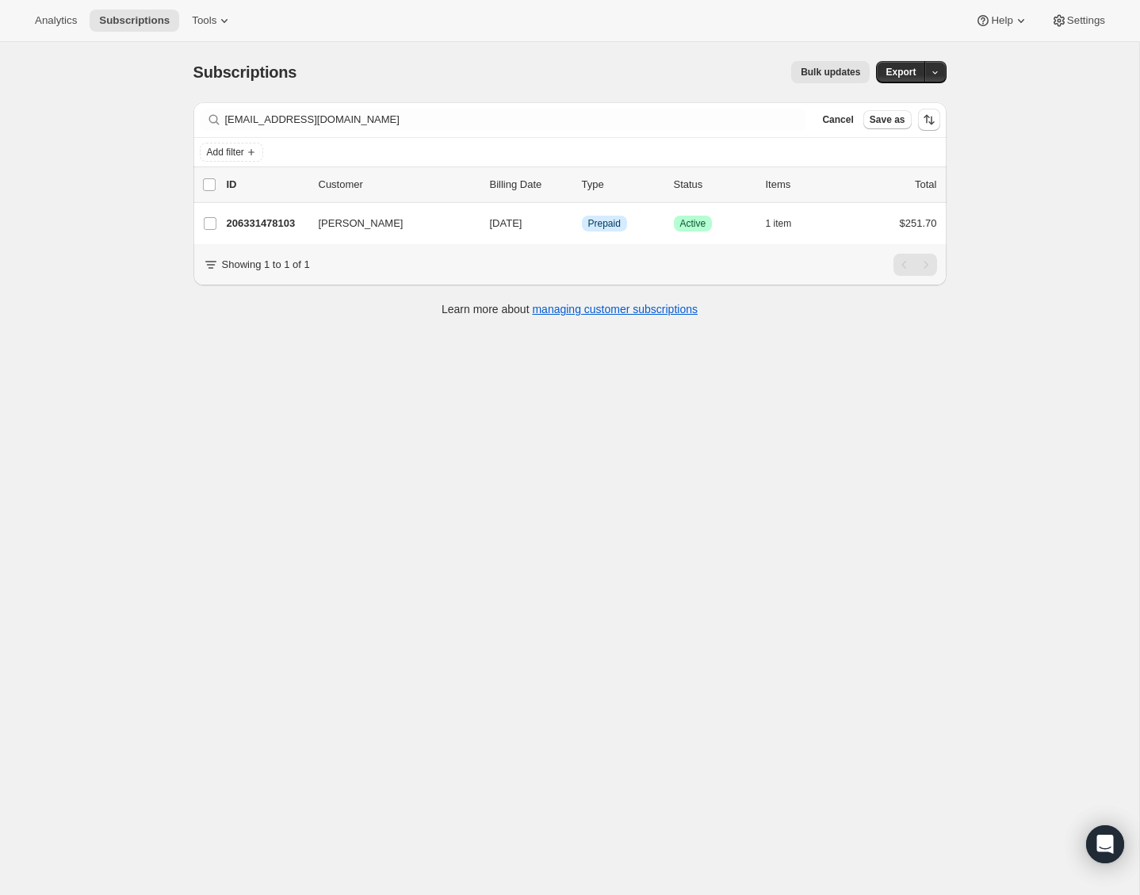
click at [373, 134] on div "Filter subscribers [EMAIL_ADDRESS][DOMAIN_NAME] Clear Cancel Save as" at bounding box center [569, 119] width 753 height 35
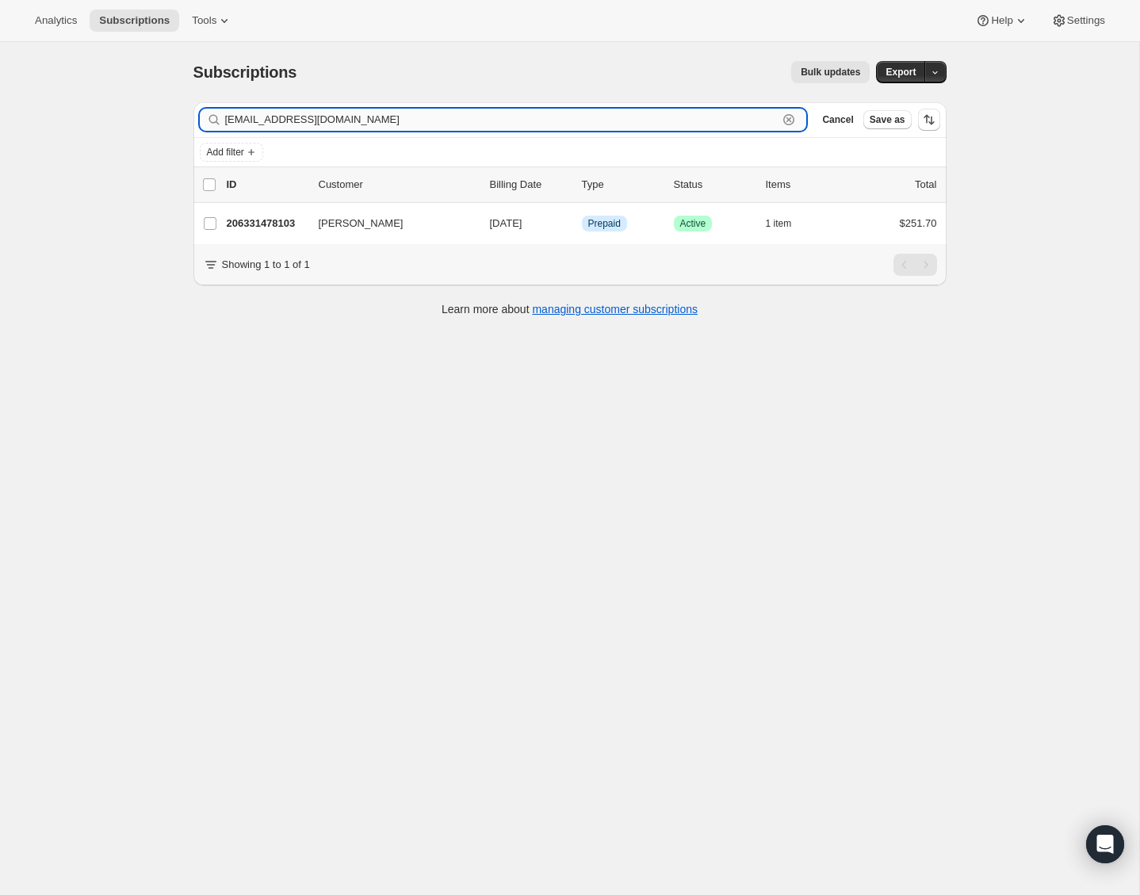
click at [382, 121] on input "[EMAIL_ADDRESS][DOMAIN_NAME]" at bounding box center [501, 120] width 553 height 22
paste input "[PERSON_NAME].[PERSON_NAME]"
click at [348, 124] on input "[PERSON_NAME][EMAIL_ADDRESS][PERSON_NAME][DOMAIN_NAME]" at bounding box center [501, 120] width 553 height 22
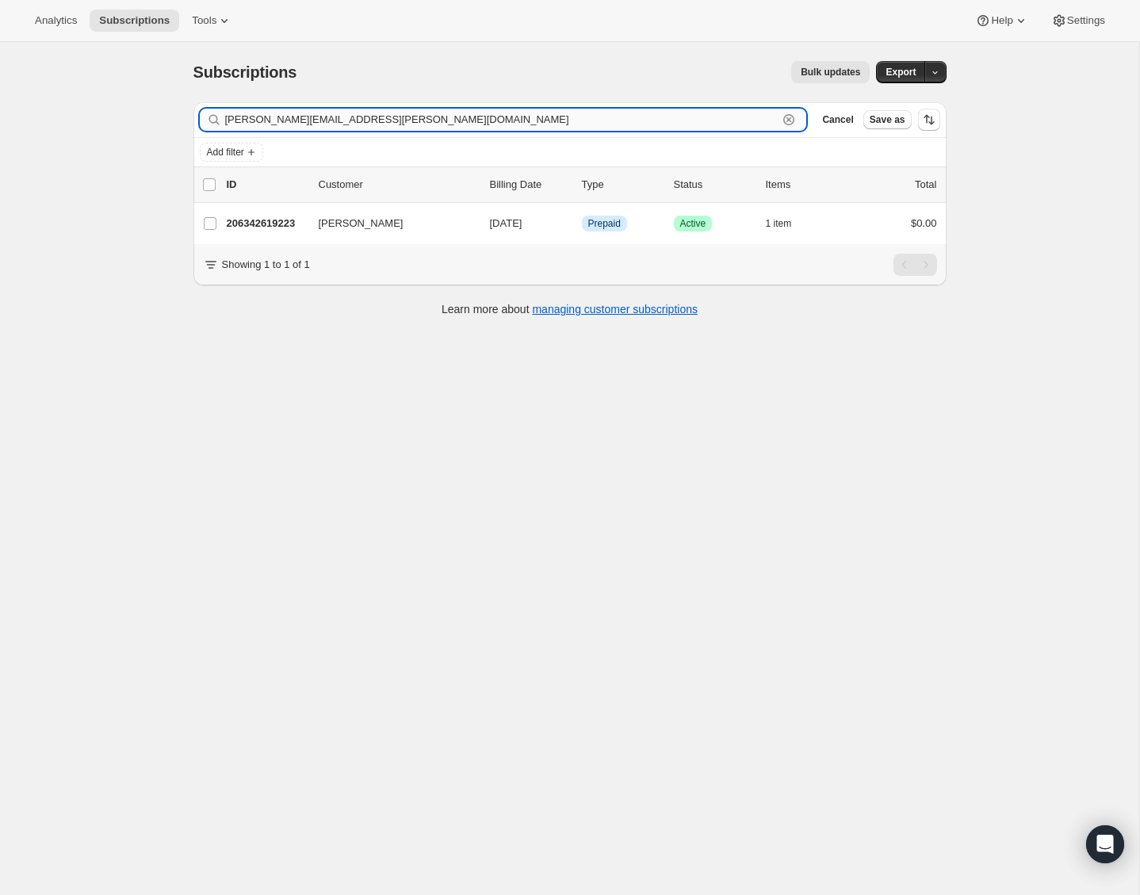
click at [348, 124] on input "[PERSON_NAME][EMAIL_ADDRESS][PERSON_NAME][DOMAIN_NAME]" at bounding box center [501, 120] width 553 height 22
paste input "[EMAIL_ADDRESS]"
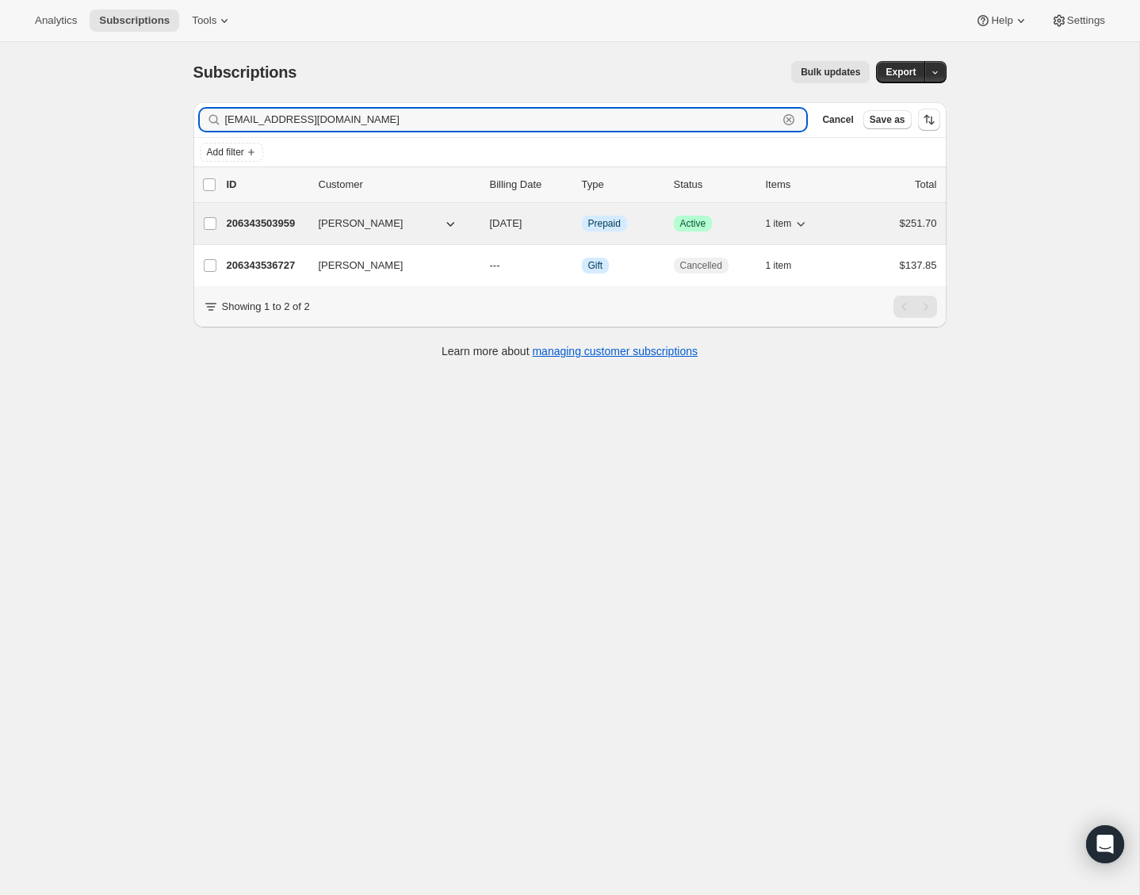
type input "[EMAIL_ADDRESS][DOMAIN_NAME]"
click at [293, 220] on p "206343503959" at bounding box center [266, 224] width 79 height 16
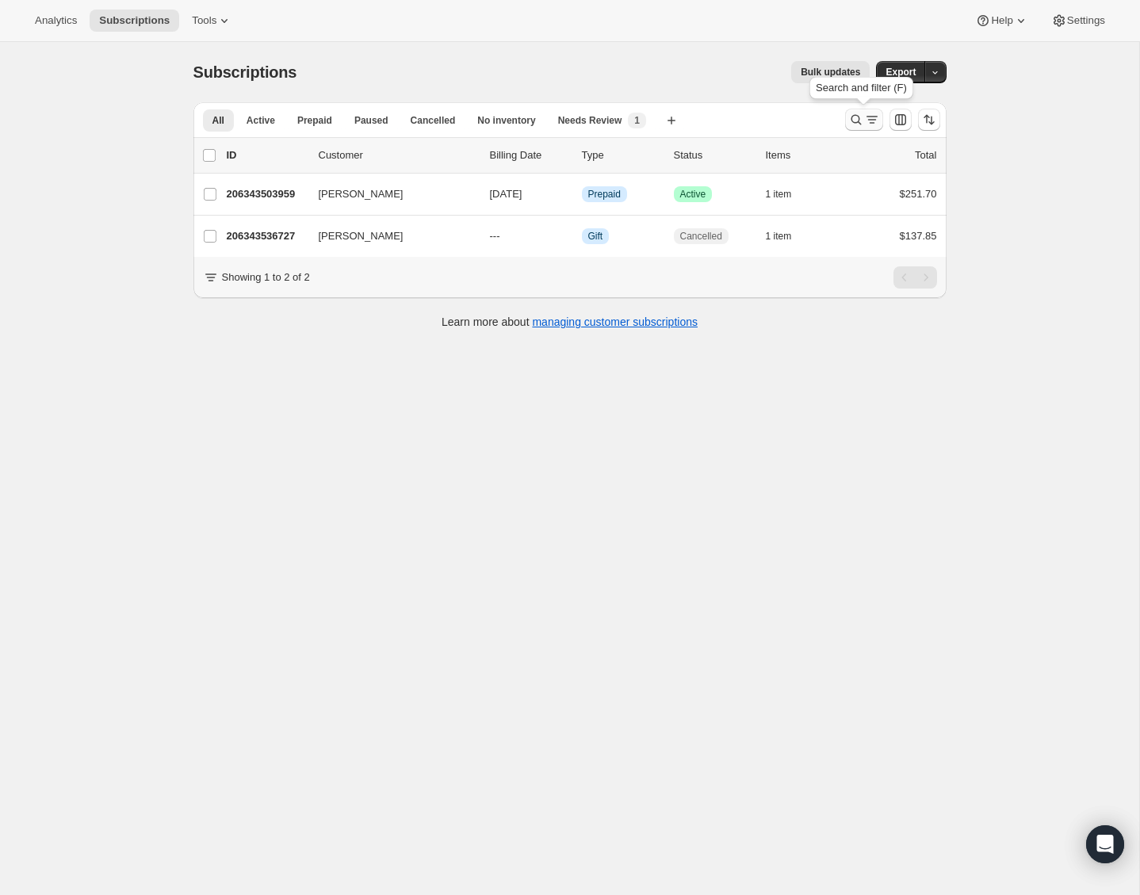
click at [856, 120] on icon "Search and filter results" at bounding box center [856, 120] width 16 height 16
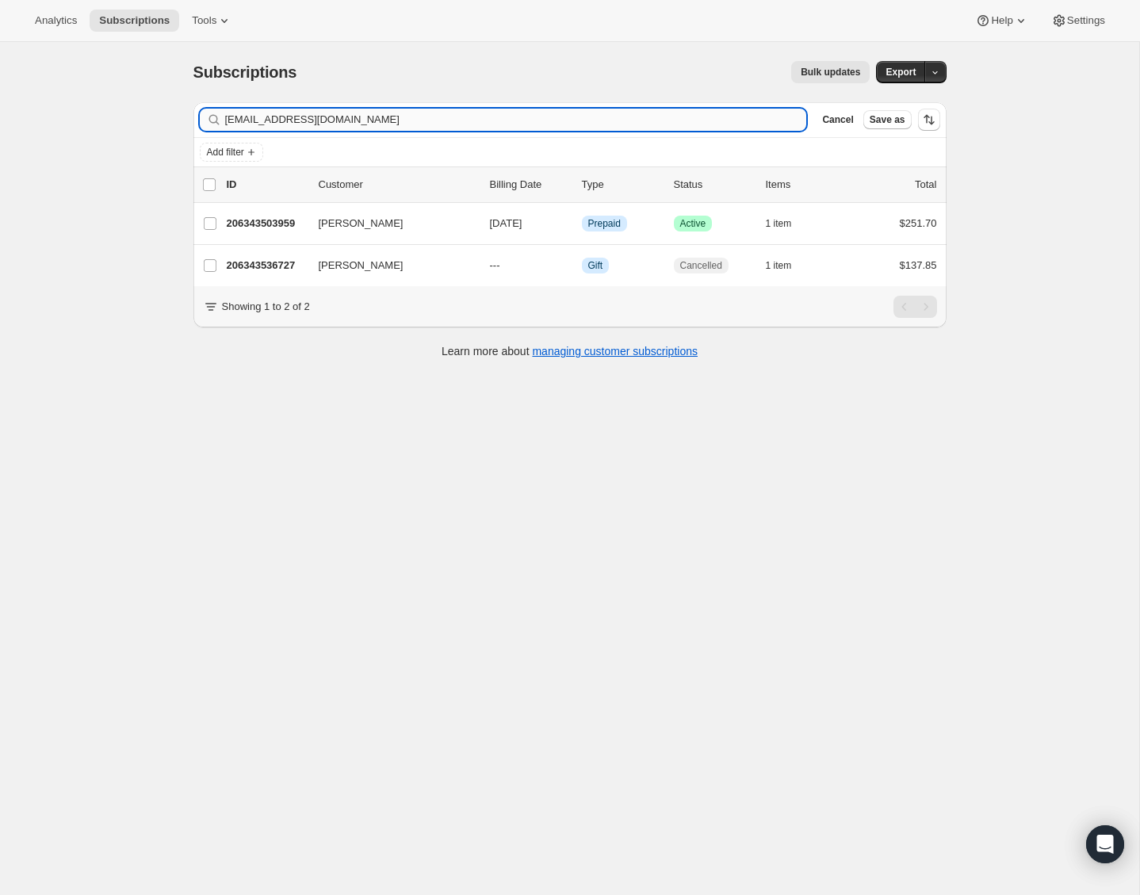
click at [727, 117] on input "[EMAIL_ADDRESS][DOMAIN_NAME]" at bounding box center [516, 120] width 582 height 22
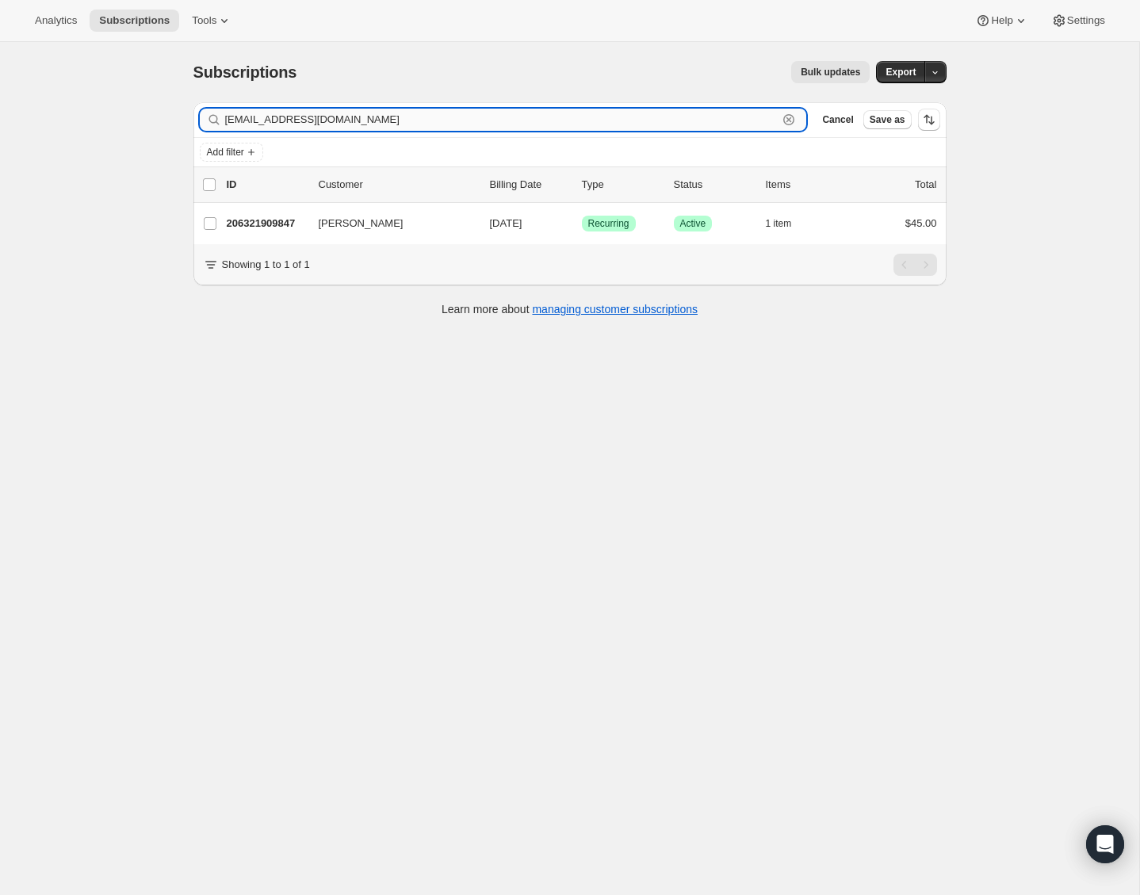
click at [383, 112] on input "[EMAIL_ADDRESS][DOMAIN_NAME]" at bounding box center [501, 120] width 553 height 22
paste input "[PERSON_NAME][EMAIL_ADDRESS][PERSON_NAME]"
click at [397, 129] on input "[PERSON_NAME][EMAIL_ADDRESS][PERSON_NAME][DOMAIN_NAME]" at bounding box center [501, 120] width 553 height 22
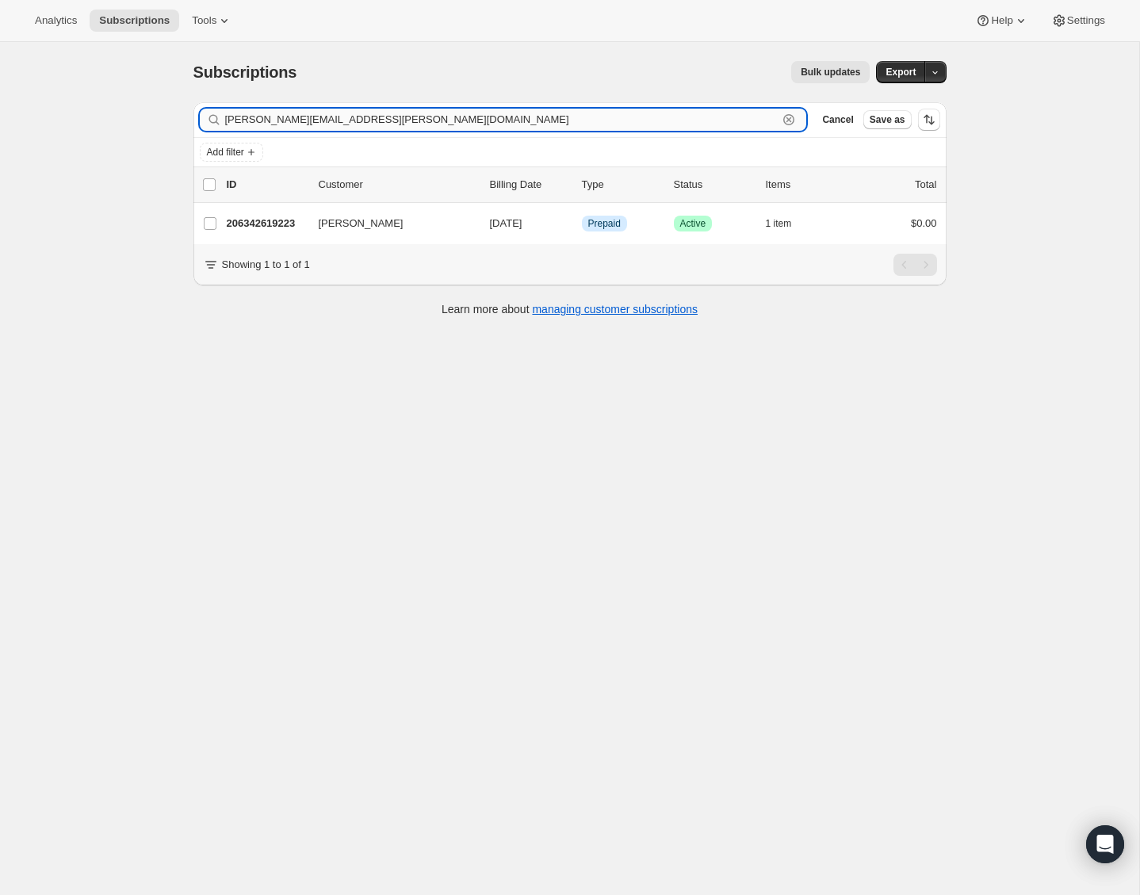
click at [397, 129] on input "[PERSON_NAME][EMAIL_ADDRESS][PERSON_NAME][DOMAIN_NAME]" at bounding box center [501, 120] width 553 height 22
paste input "kellylandershawthorn"
click at [474, 111] on input "[EMAIL_ADDRESS][DOMAIN_NAME]" at bounding box center [501, 120] width 553 height 22
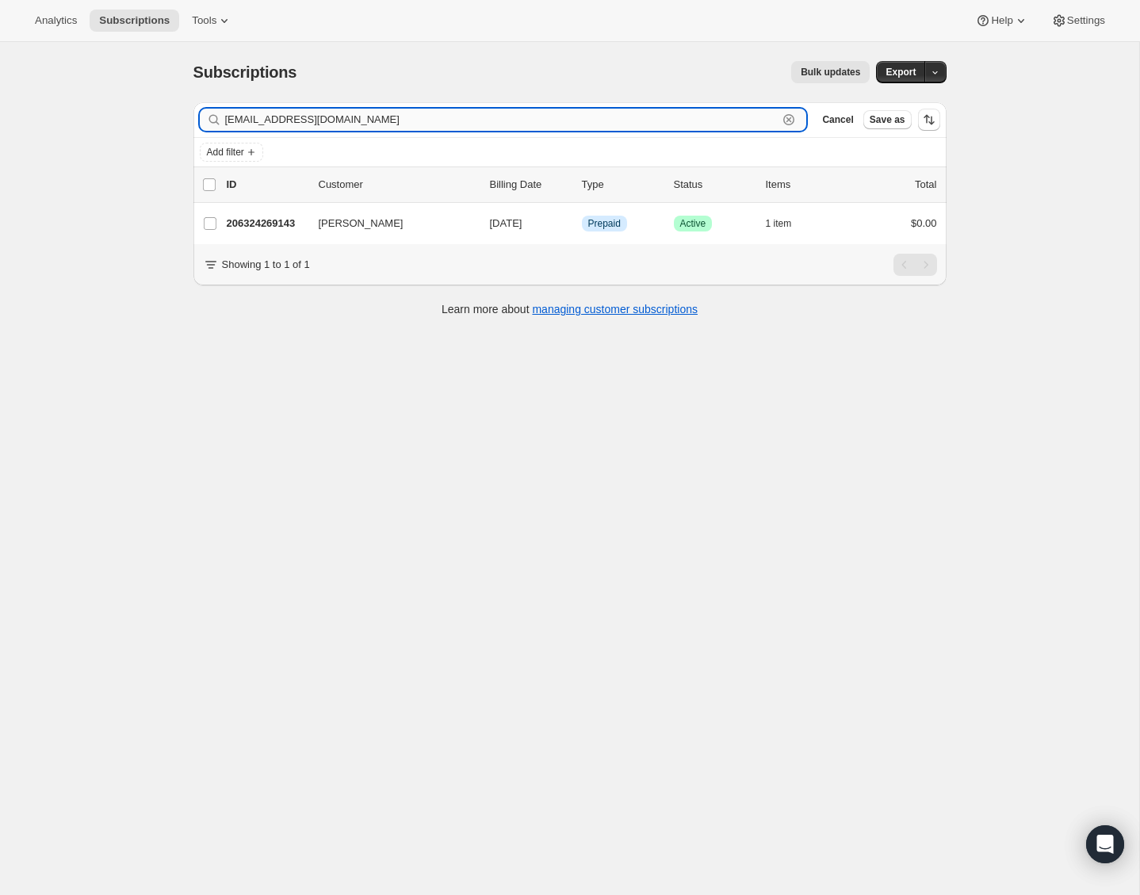
click at [474, 111] on input "[EMAIL_ADDRESS][DOMAIN_NAME]" at bounding box center [501, 120] width 553 height 22
paste input "imberlyshaw"
click at [457, 119] on input "[EMAIL_ADDRESS][DOMAIN_NAME]" at bounding box center [501, 120] width 553 height 22
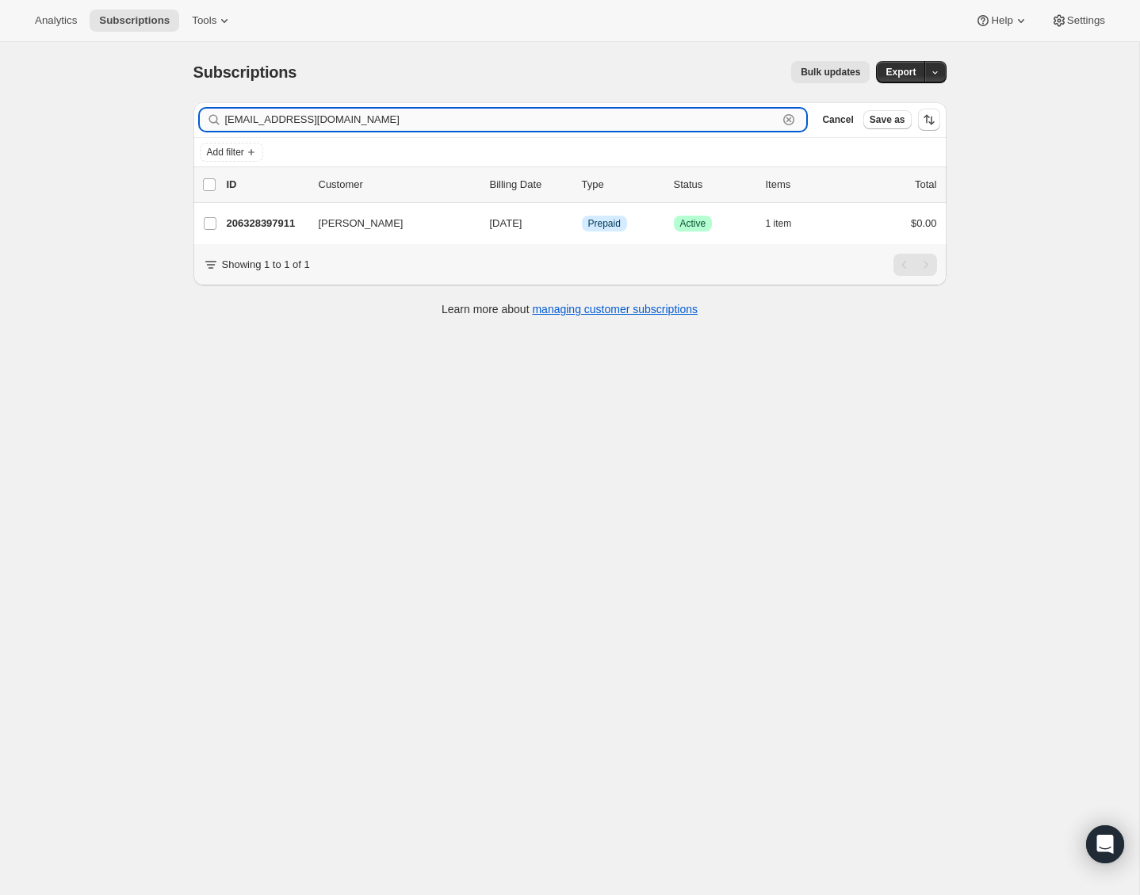
paste input "totoroyakisoba"
click at [420, 130] on input "[EMAIL_ADDRESS][DOMAIN_NAME]" at bounding box center [501, 120] width 553 height 22
paste input "mitchelldvalente"
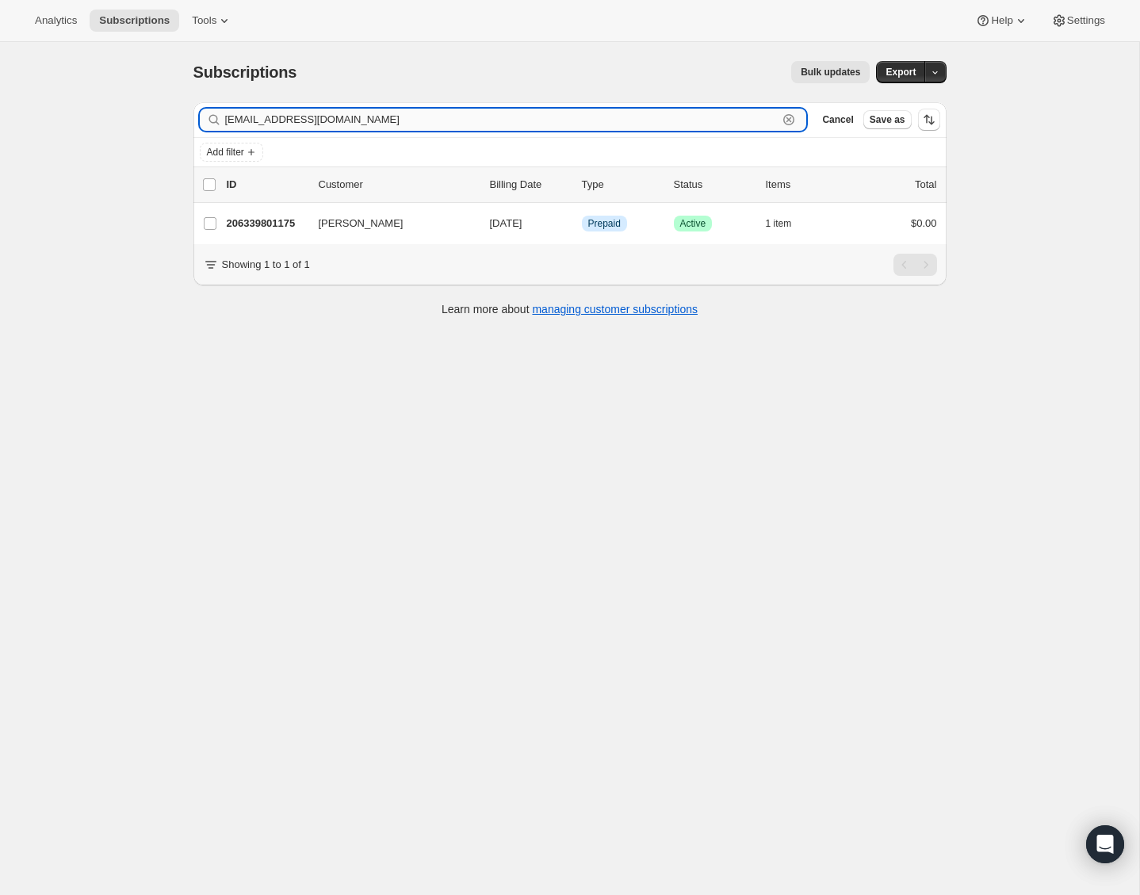
click at [533, 110] on input "[EMAIL_ADDRESS][DOMAIN_NAME]" at bounding box center [501, 120] width 553 height 22
paste input "[EMAIL_ADDRESS]"
click at [400, 118] on input "[EMAIL_ADDRESS][DOMAIN_NAME]" at bounding box center [501, 120] width 553 height 22
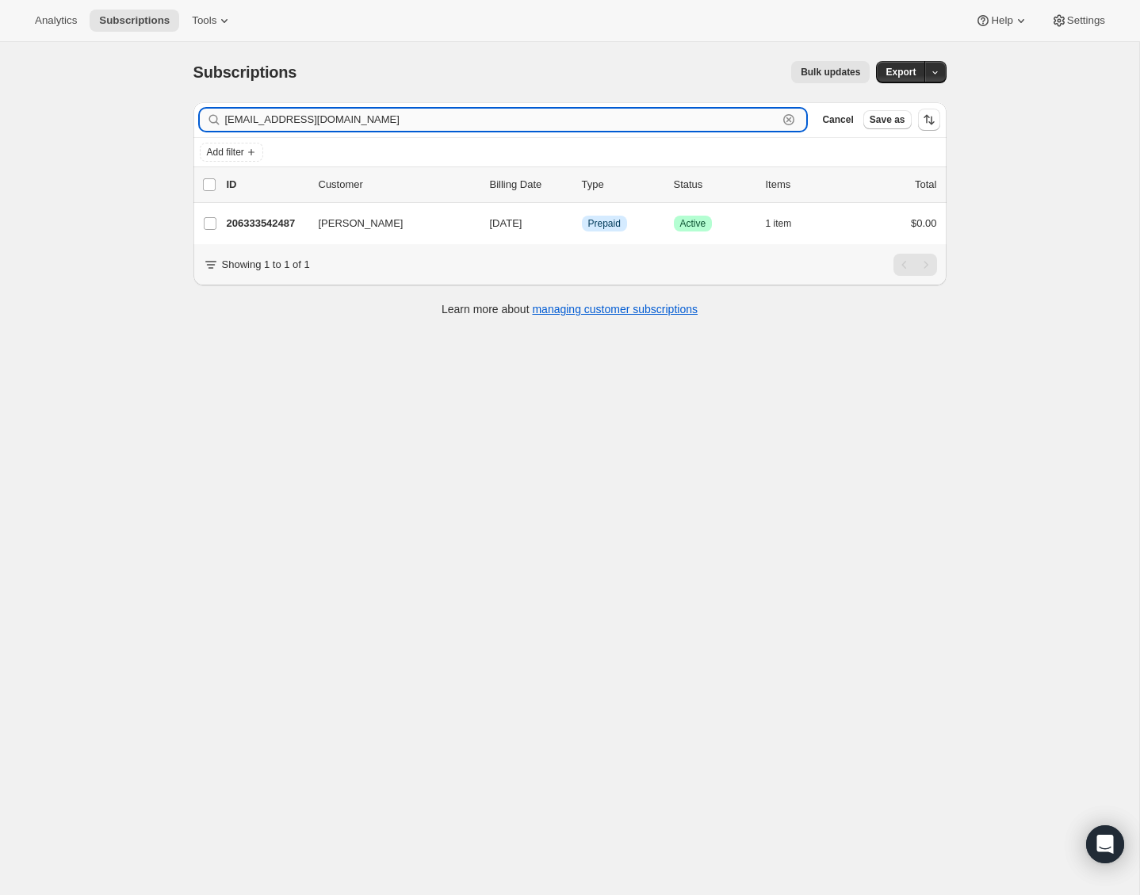
click at [400, 118] on input "[EMAIL_ADDRESS][DOMAIN_NAME]" at bounding box center [501, 120] width 553 height 22
paste input "[EMAIL_ADDRESS]"
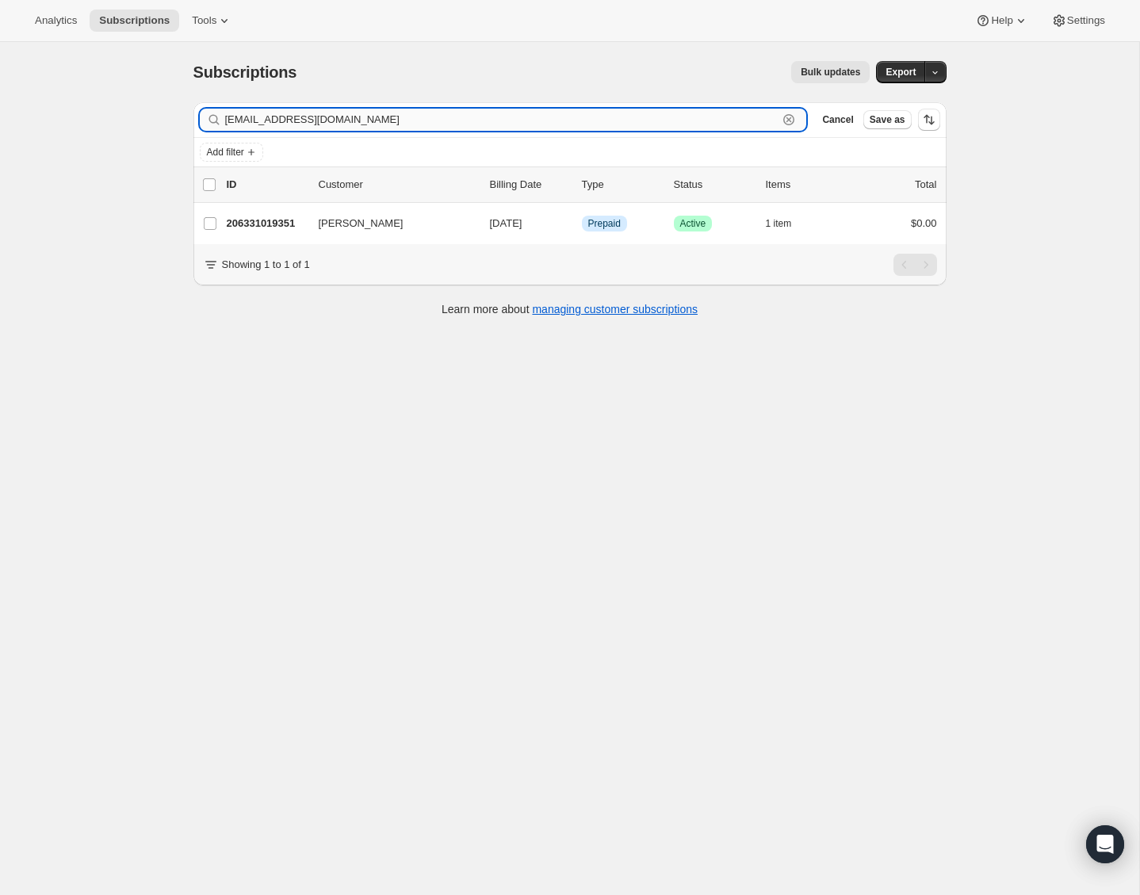
click at [346, 123] on input "[EMAIL_ADDRESS][DOMAIN_NAME]" at bounding box center [501, 120] width 553 height 22
paste input "[PERSON_NAME]"
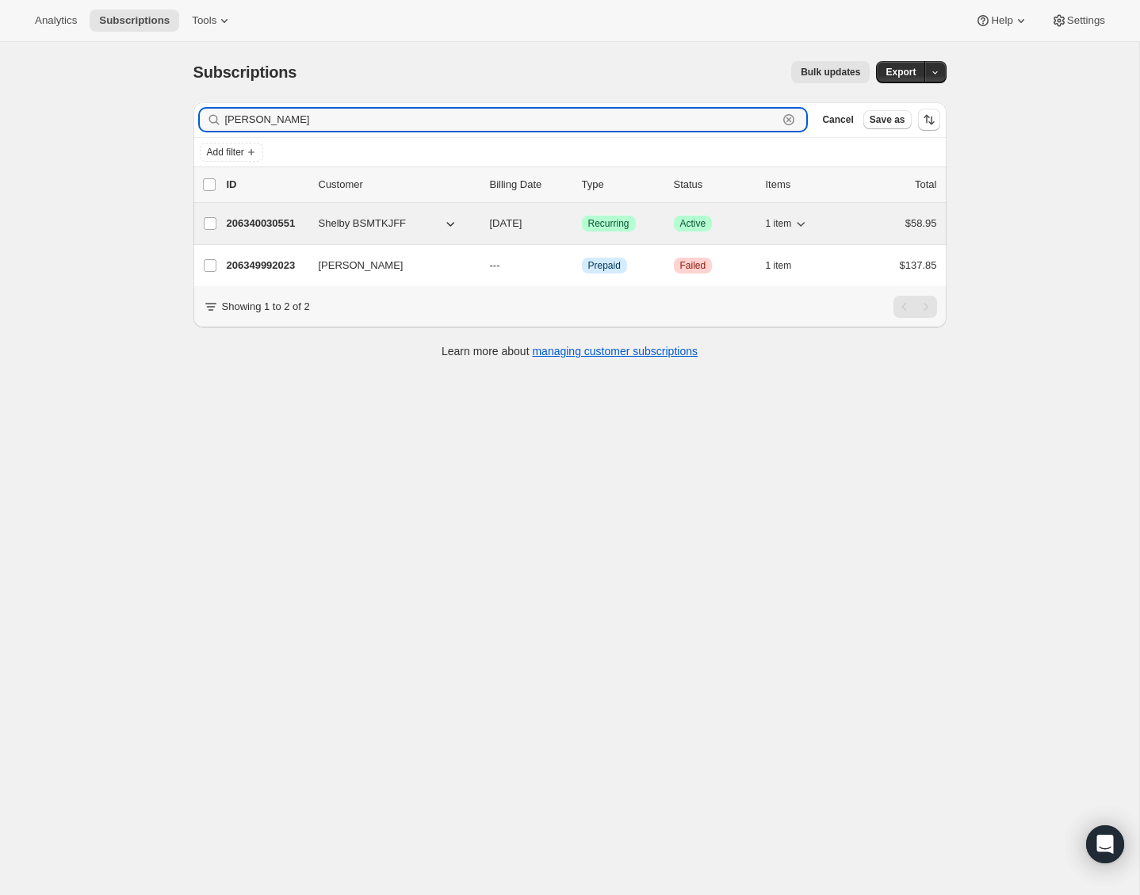
type input "[PERSON_NAME]"
click at [280, 221] on p "206340030551" at bounding box center [266, 224] width 79 height 16
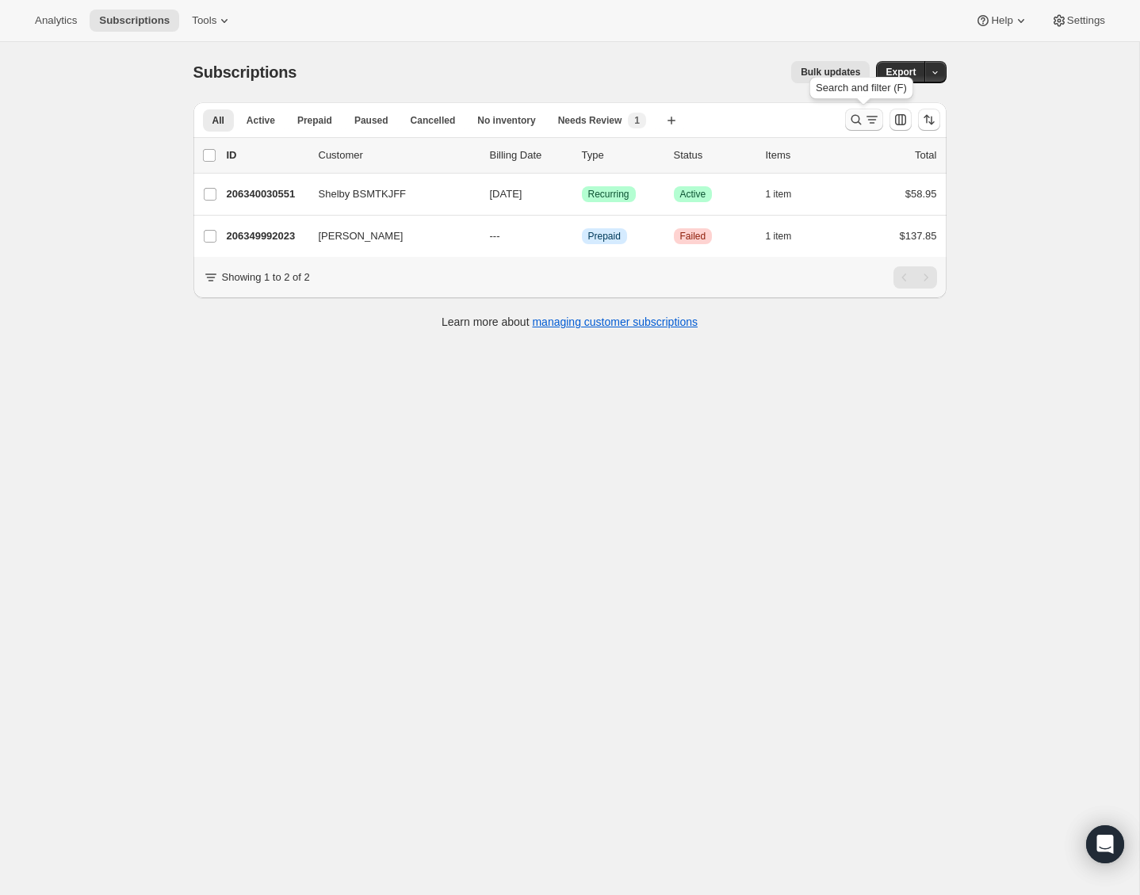
click at [858, 120] on icon "Search and filter results" at bounding box center [856, 120] width 16 height 16
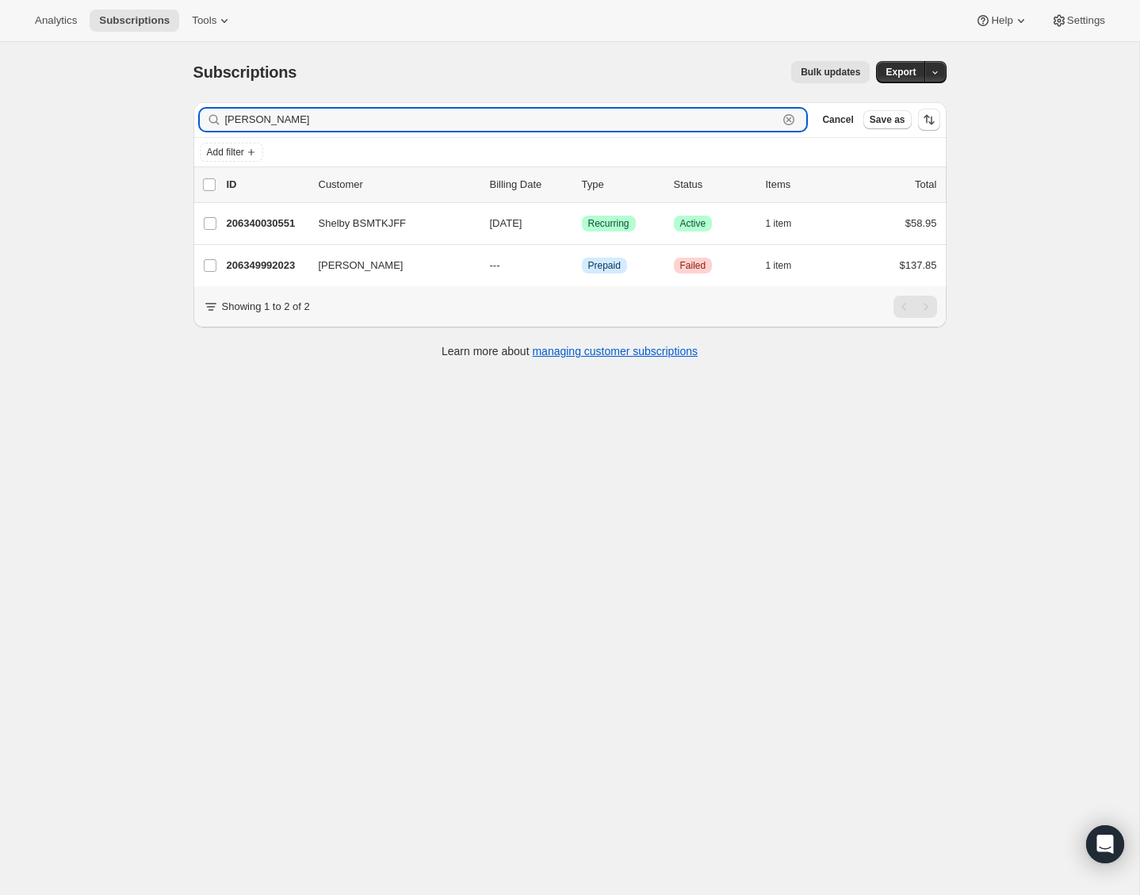
click at [786, 118] on icon "button" at bounding box center [789, 120] width 16 height 16
paste input "[EMAIL_ADDRESS][DOMAIN_NAME]"
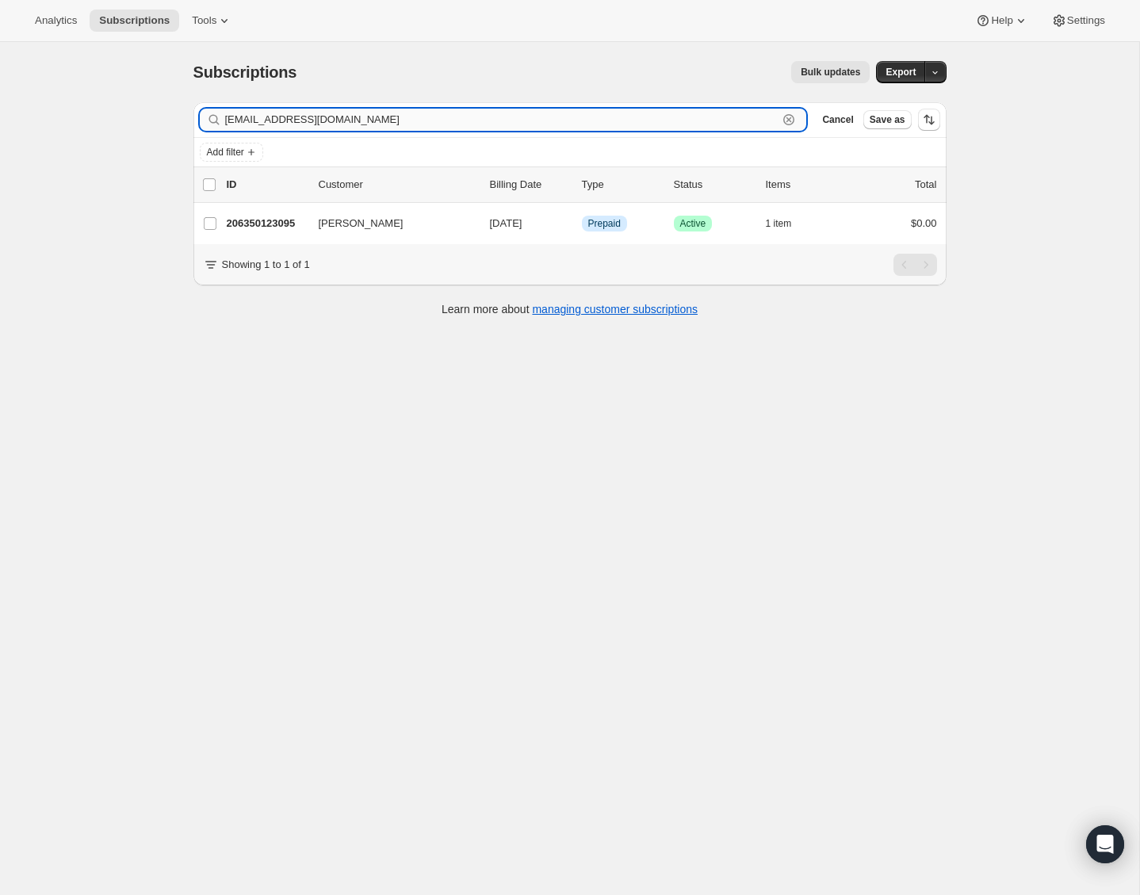
click at [552, 125] on input "[EMAIL_ADDRESS][DOMAIN_NAME]" at bounding box center [501, 120] width 553 height 22
paste input "tellayan90"
click at [518, 121] on input "[EMAIL_ADDRESS][DOMAIN_NAME]" at bounding box center [501, 120] width 553 height 22
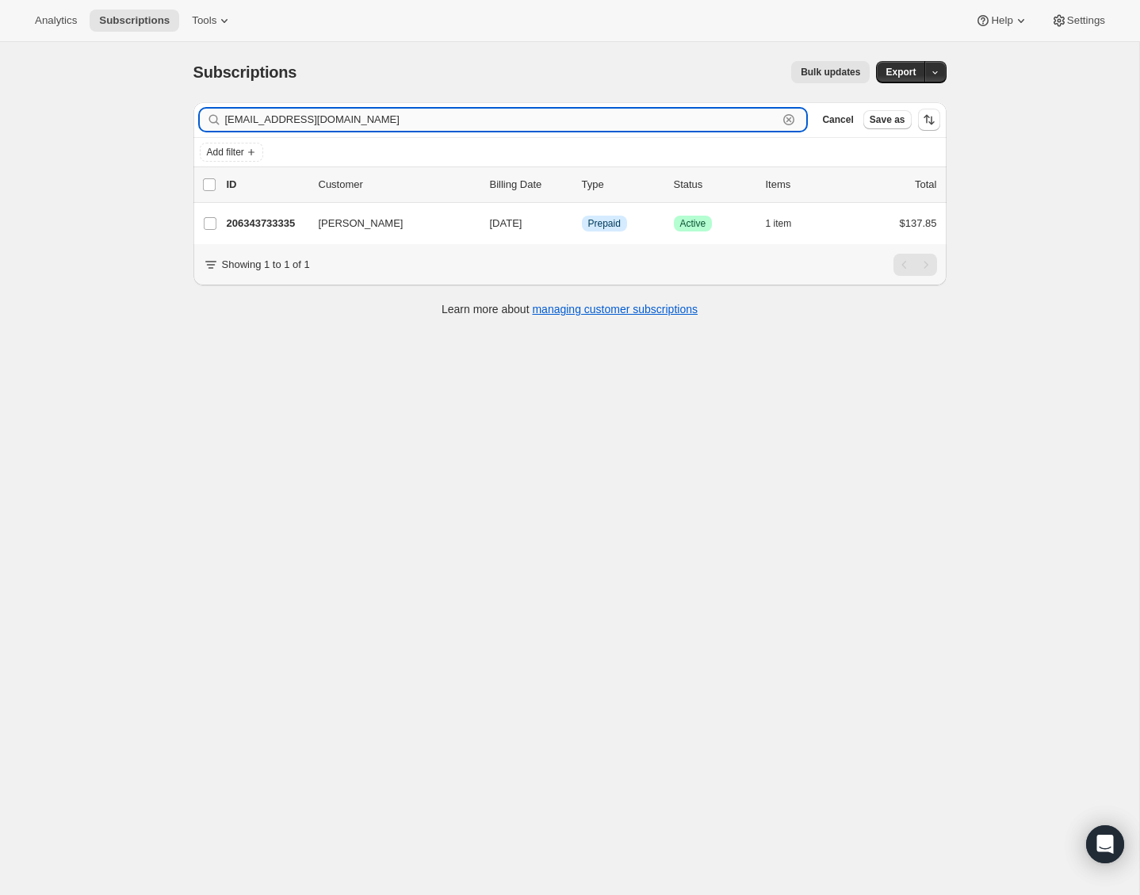
click at [518, 121] on input "[EMAIL_ADDRESS][DOMAIN_NAME]" at bounding box center [501, 120] width 553 height 22
paste input "[PERSON_NAME][EMAIL_ADDRESS][PERSON_NAME][DOMAIN_NAME]"
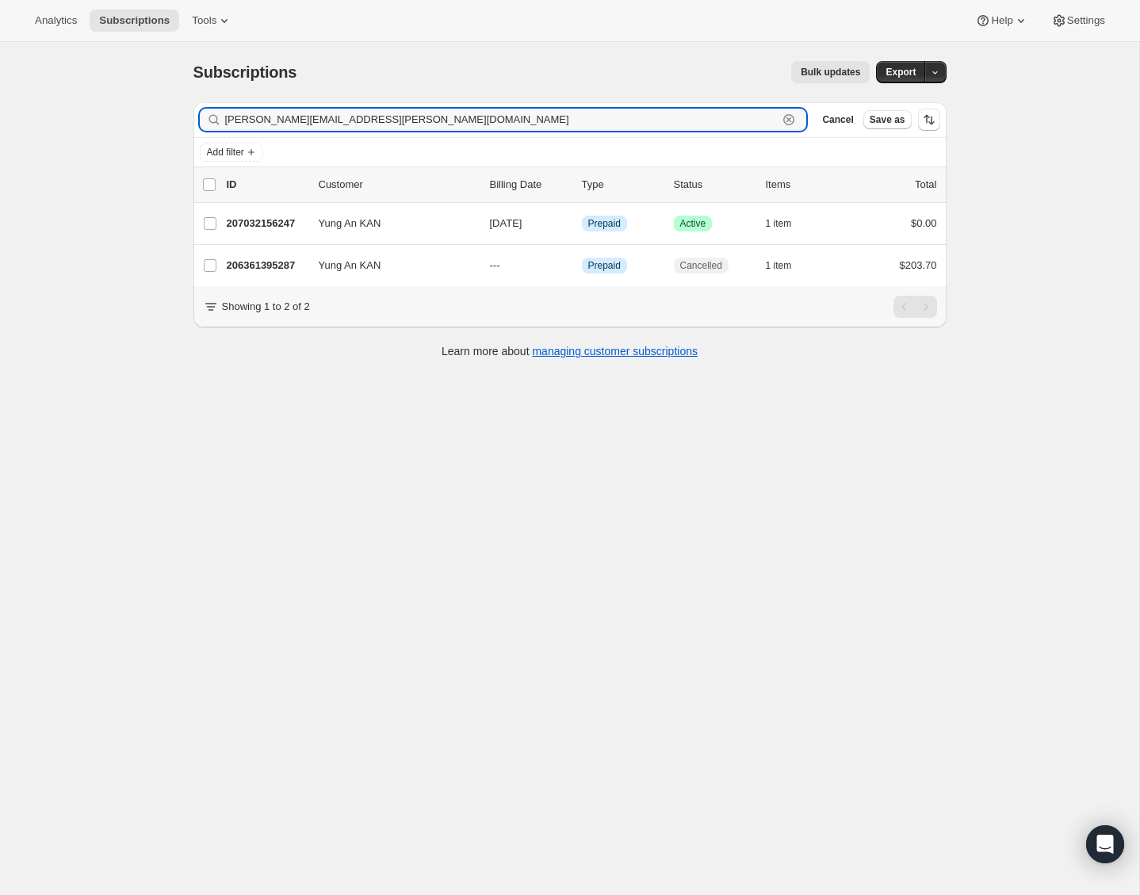
type input "[PERSON_NAME][EMAIL_ADDRESS][PERSON_NAME][DOMAIN_NAME]"
